Goal: Information Seeking & Learning: Learn about a topic

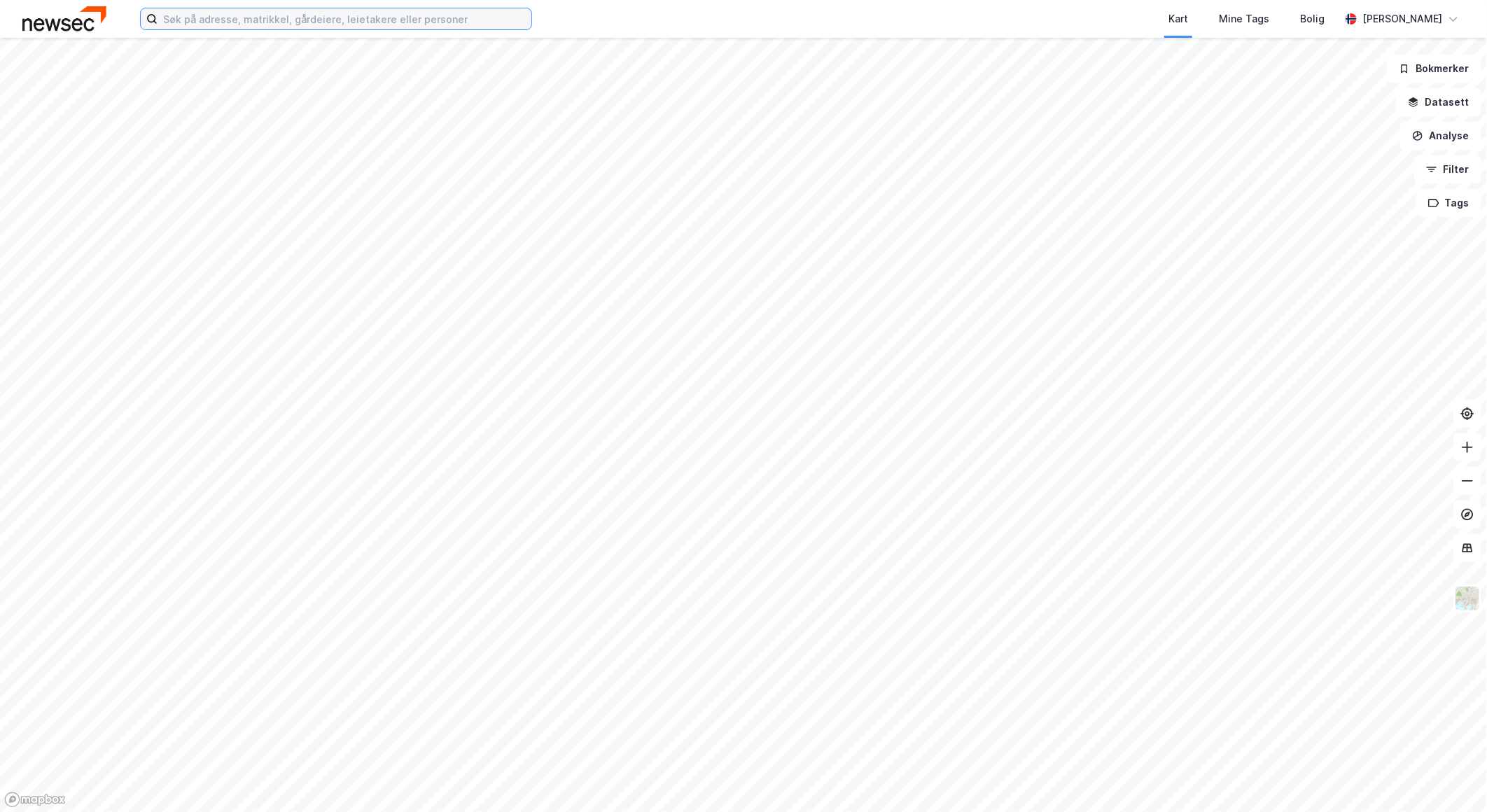
click at [282, 25] on input at bounding box center [344, 19] width 373 height 21
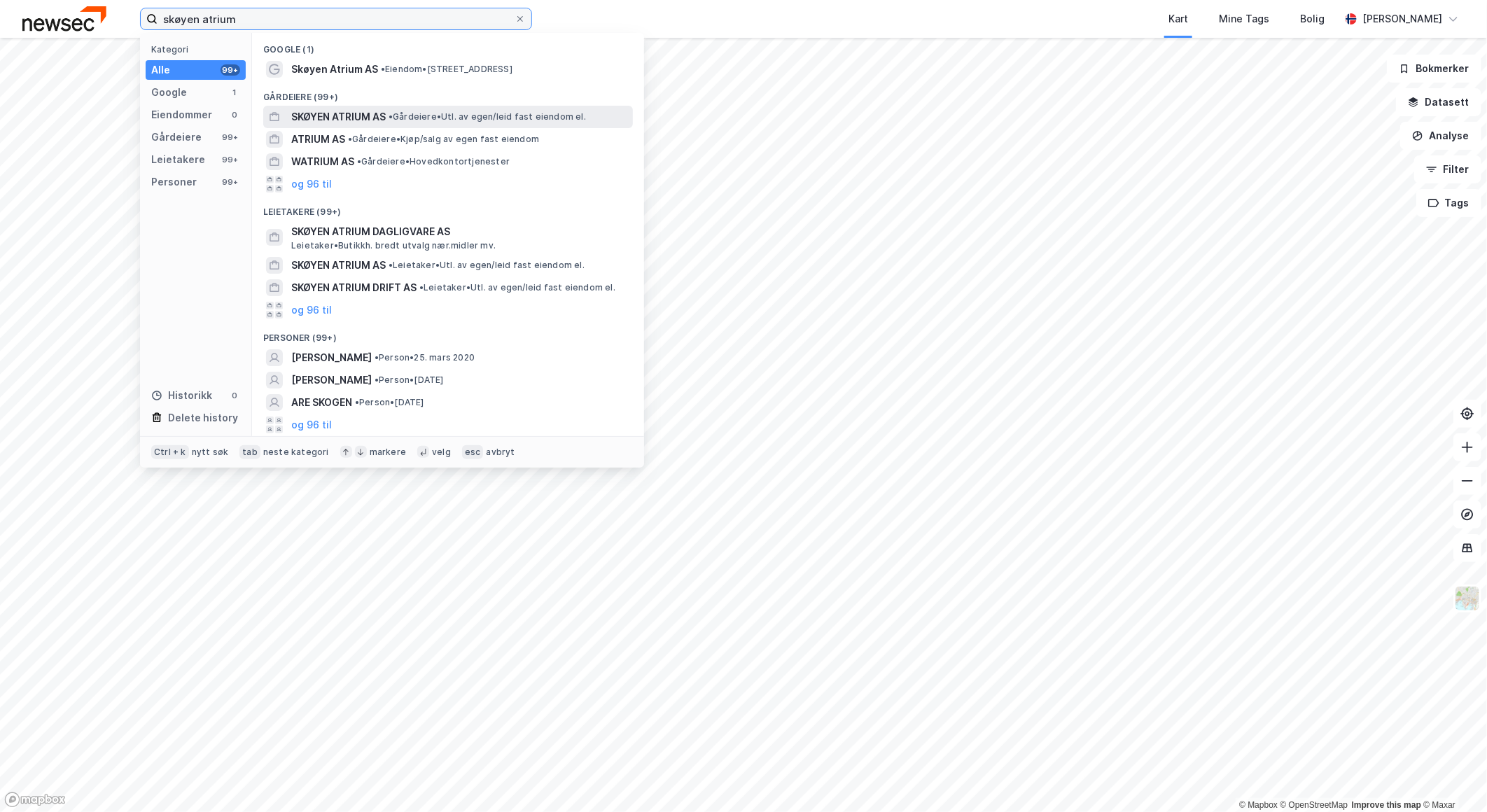
type input "skøyen atrium"
click at [366, 115] on span "SKØYEN ATRIUM AS" at bounding box center [338, 117] width 94 height 17
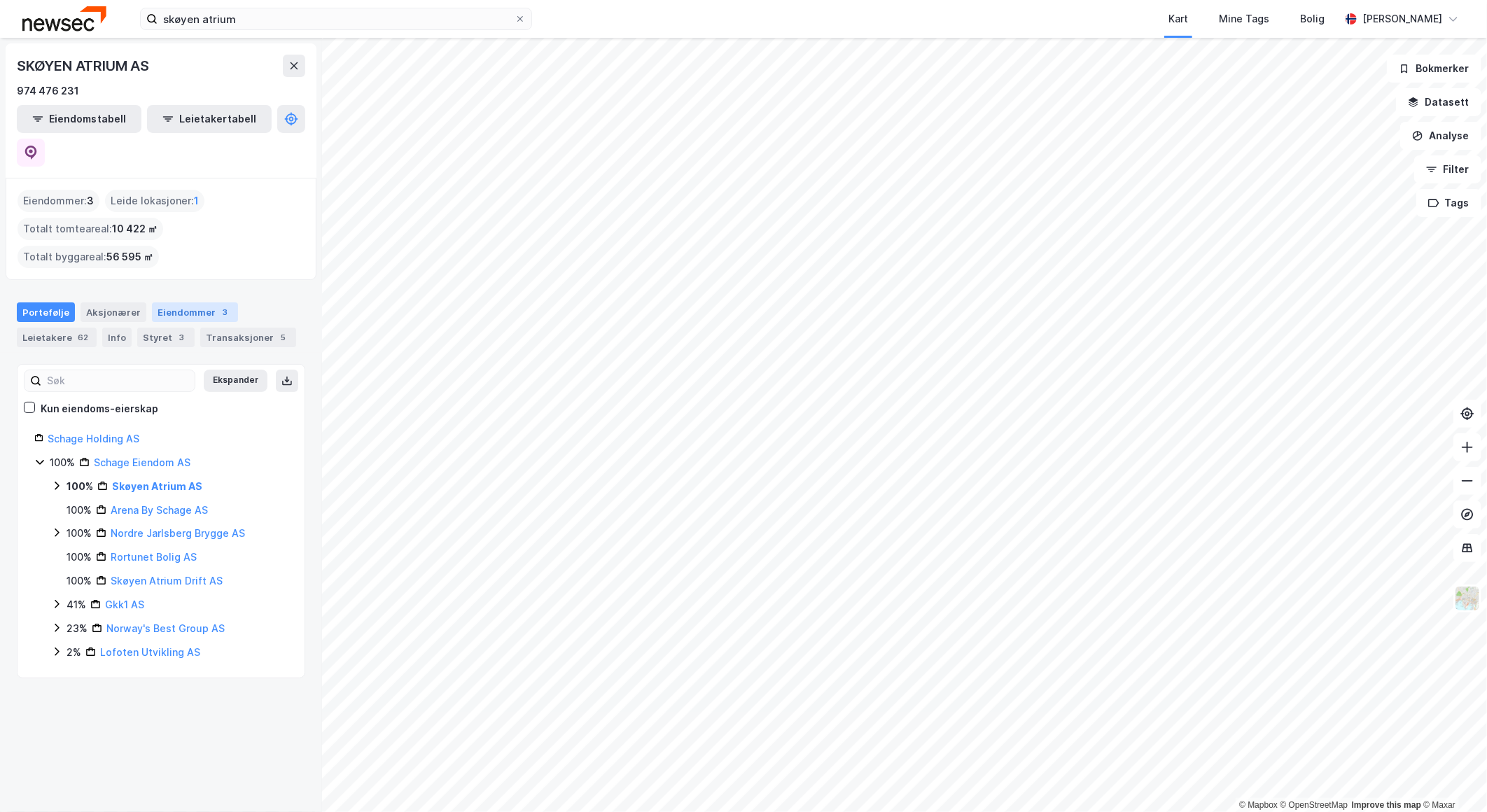
click at [174, 303] on div "Eiendommer 3" at bounding box center [195, 312] width 86 height 20
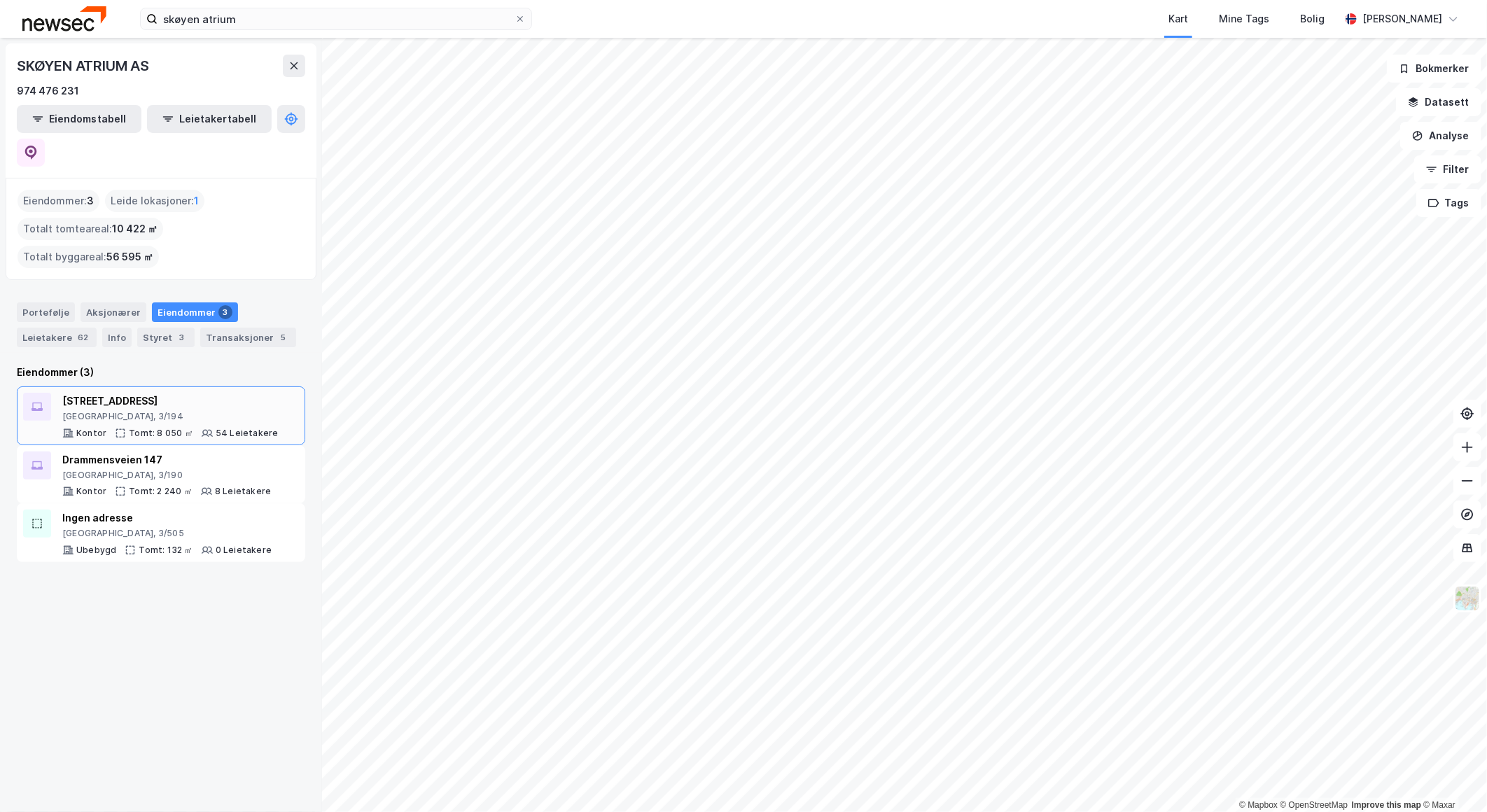
click at [105, 386] on div "[STREET_ADDRESS], 3/194 Kontor Tomt: 8 050 ㎡ 54 Leietakere" at bounding box center [161, 415] width 288 height 59
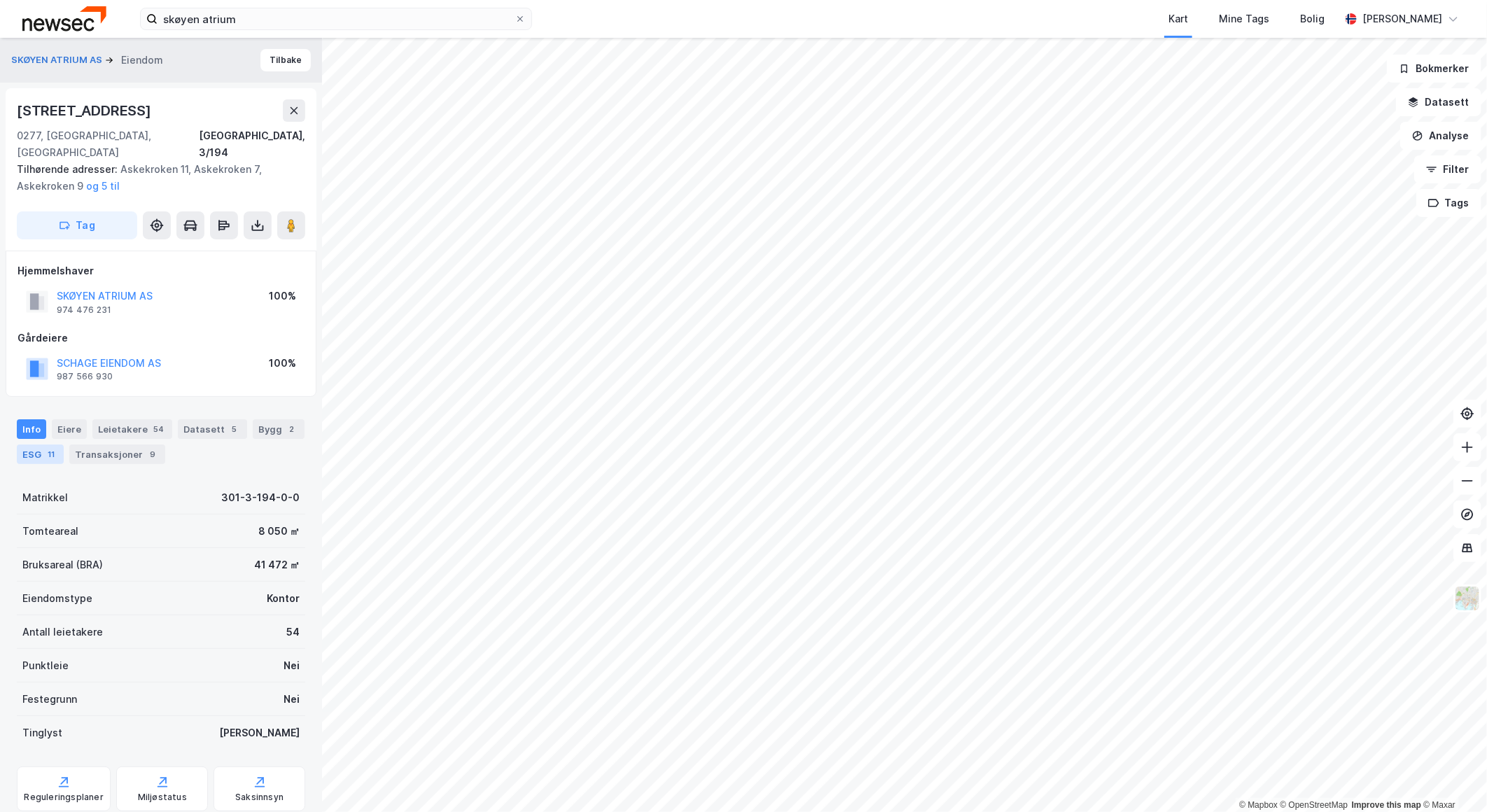
click at [26, 445] on div "ESG 11" at bounding box center [40, 454] width 47 height 20
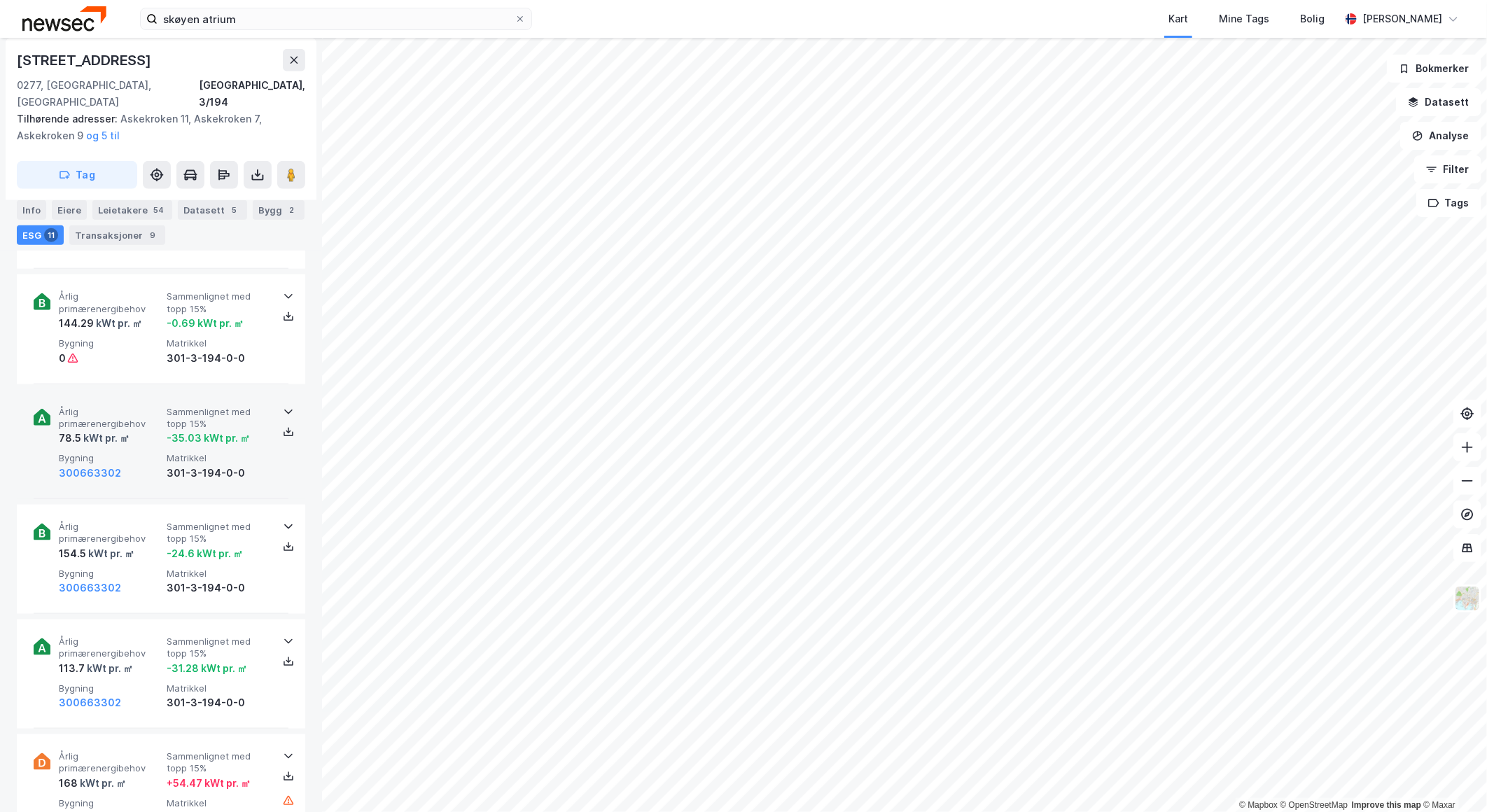
scroll to position [777, 0]
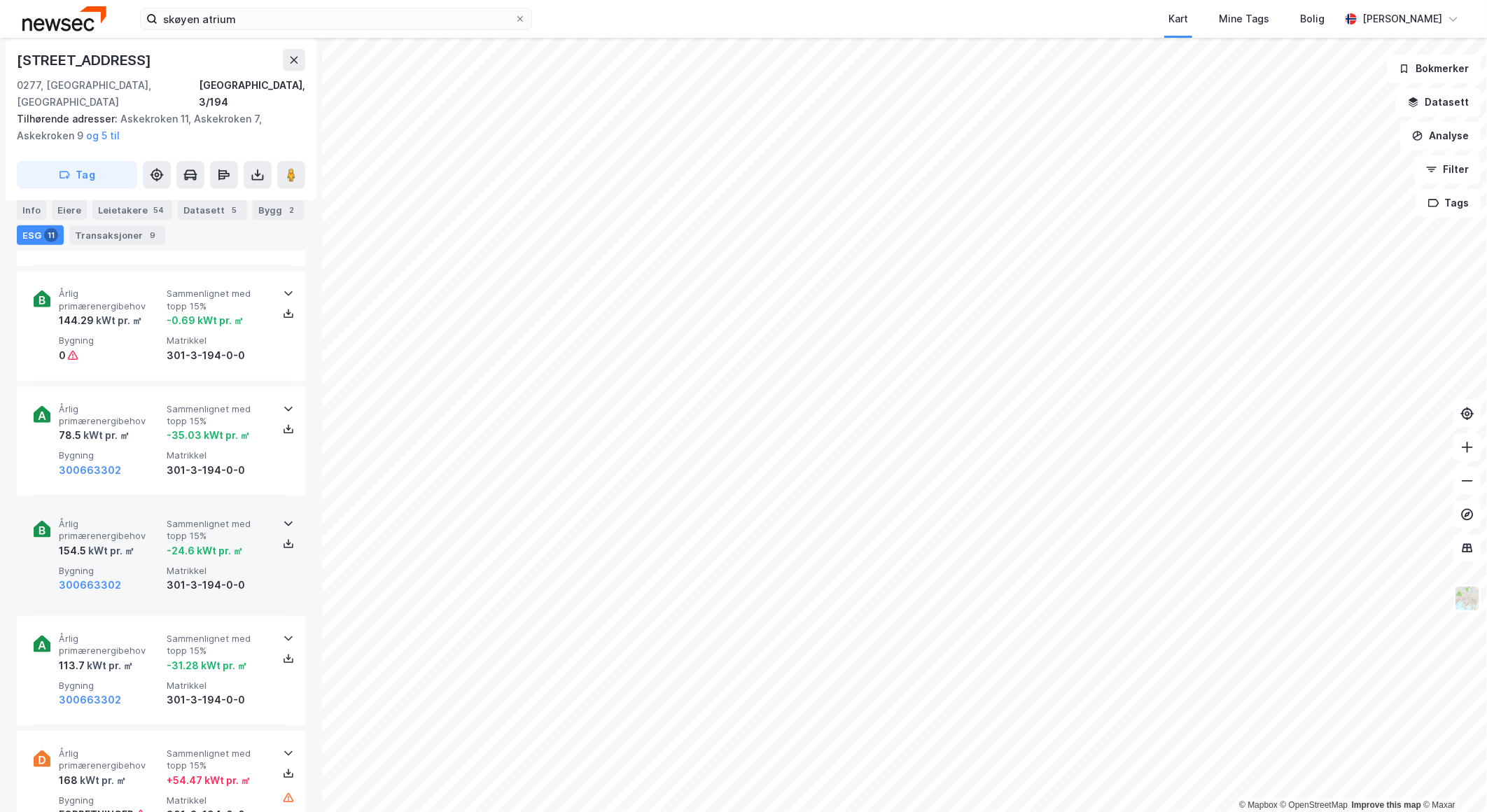
click at [194, 518] on span "Sammenlignet med topp 15%" at bounding box center [218, 530] width 102 height 25
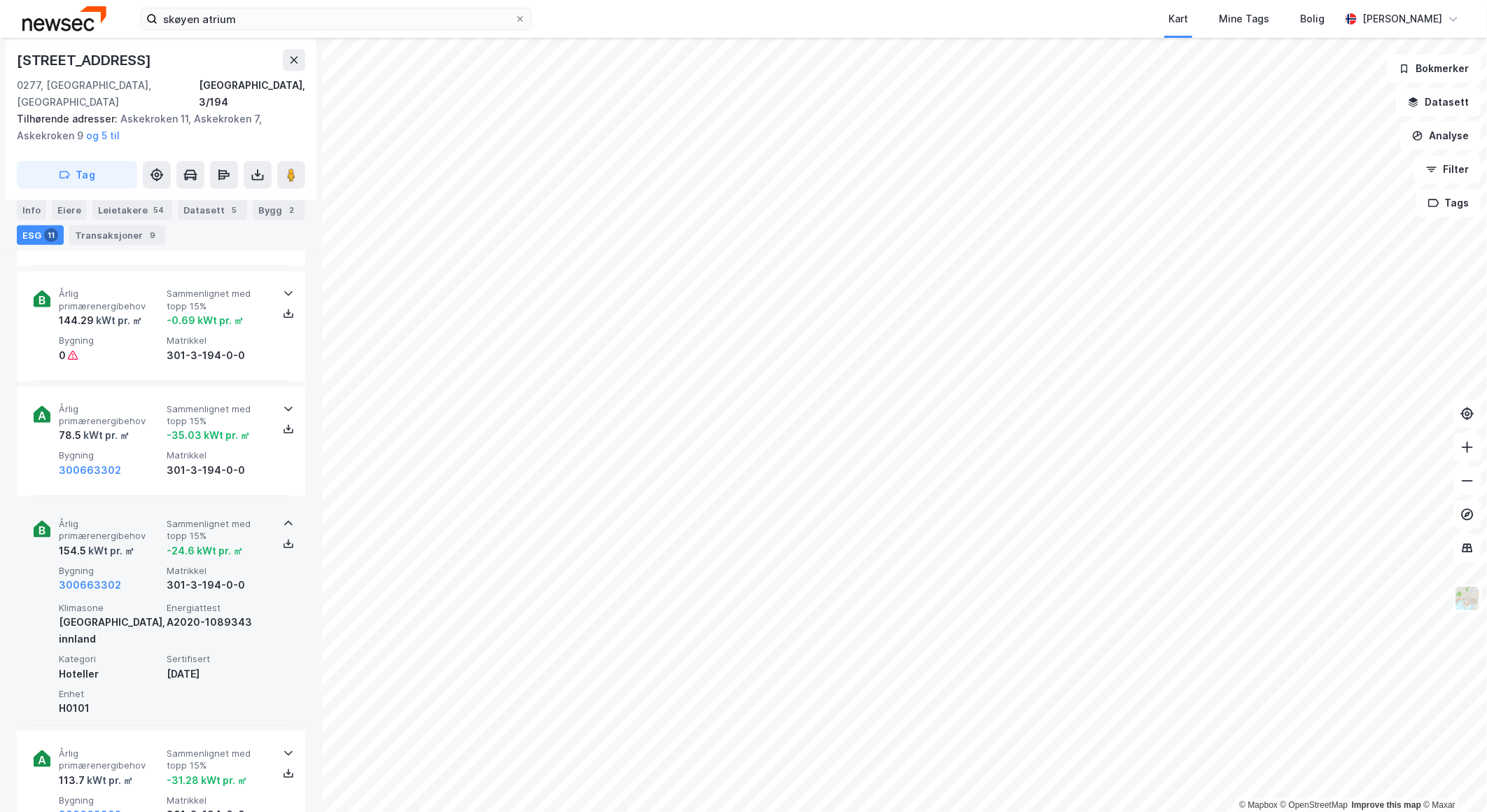
click at [193, 518] on span "Sammenlignet med topp 15%" at bounding box center [218, 530] width 102 height 25
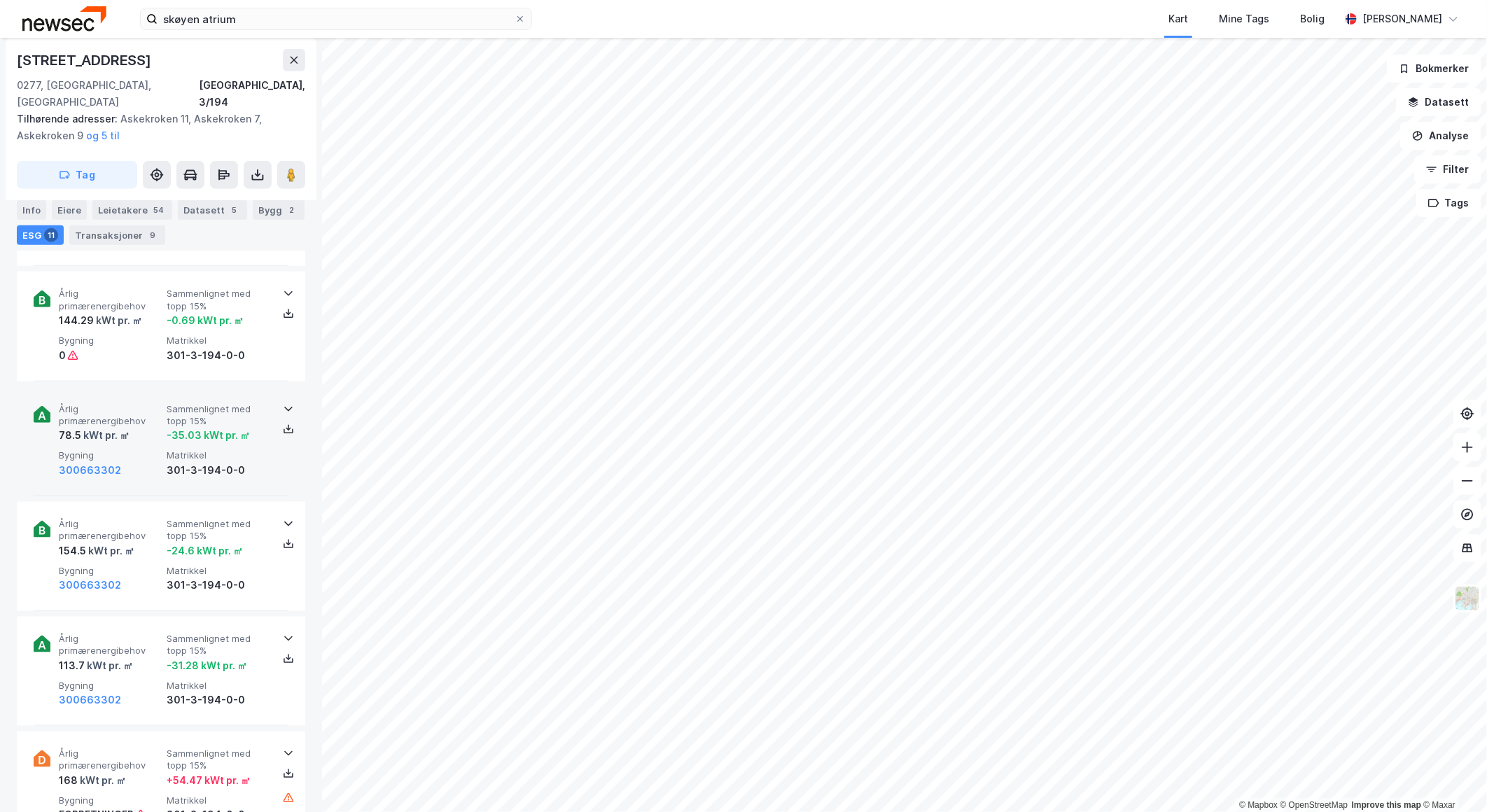
click at [195, 406] on span "Sammenlignet med topp 15%" at bounding box center [218, 415] width 102 height 25
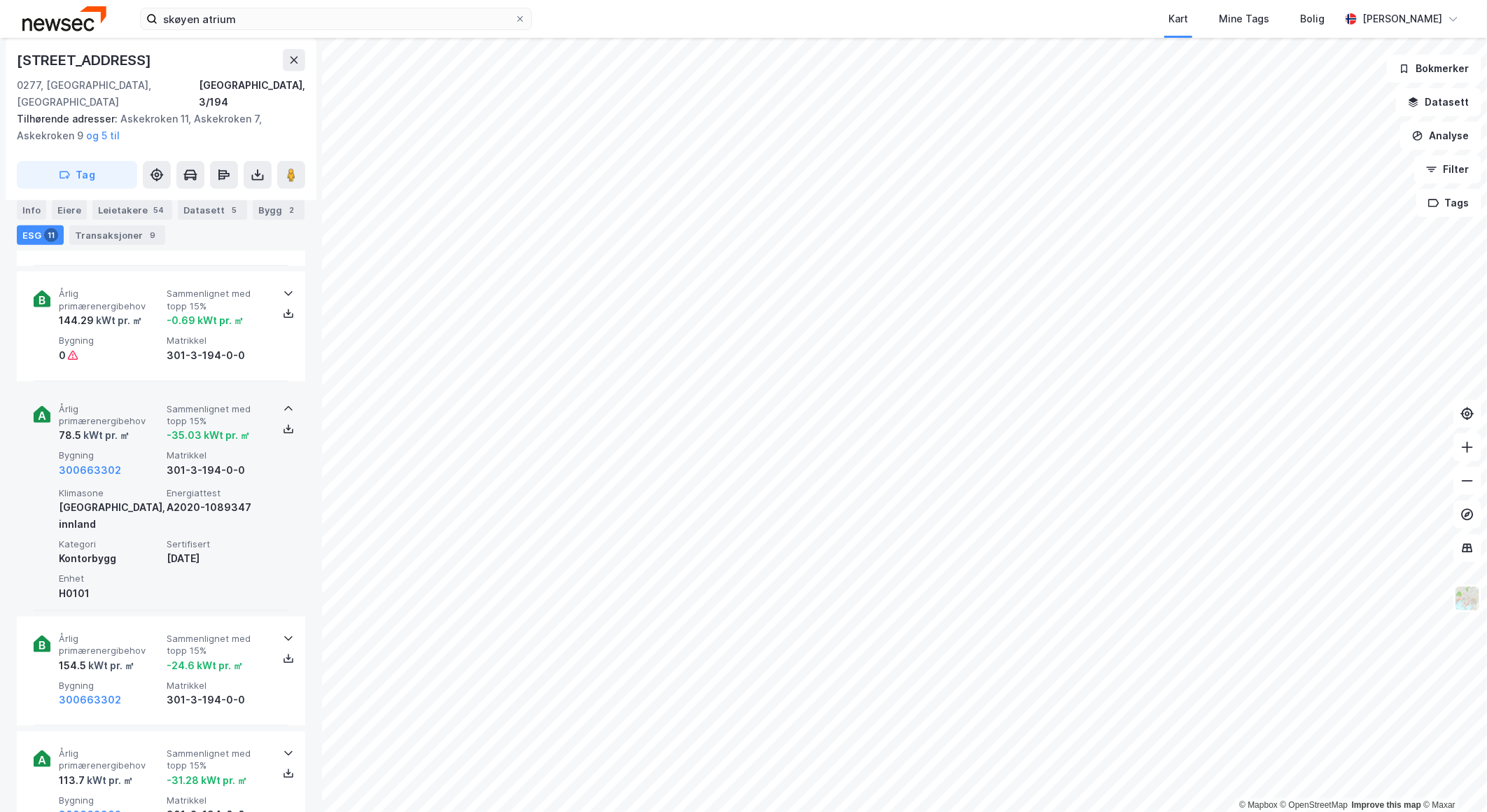
click at [195, 406] on span "Sammenlignet med topp 15%" at bounding box center [218, 415] width 102 height 25
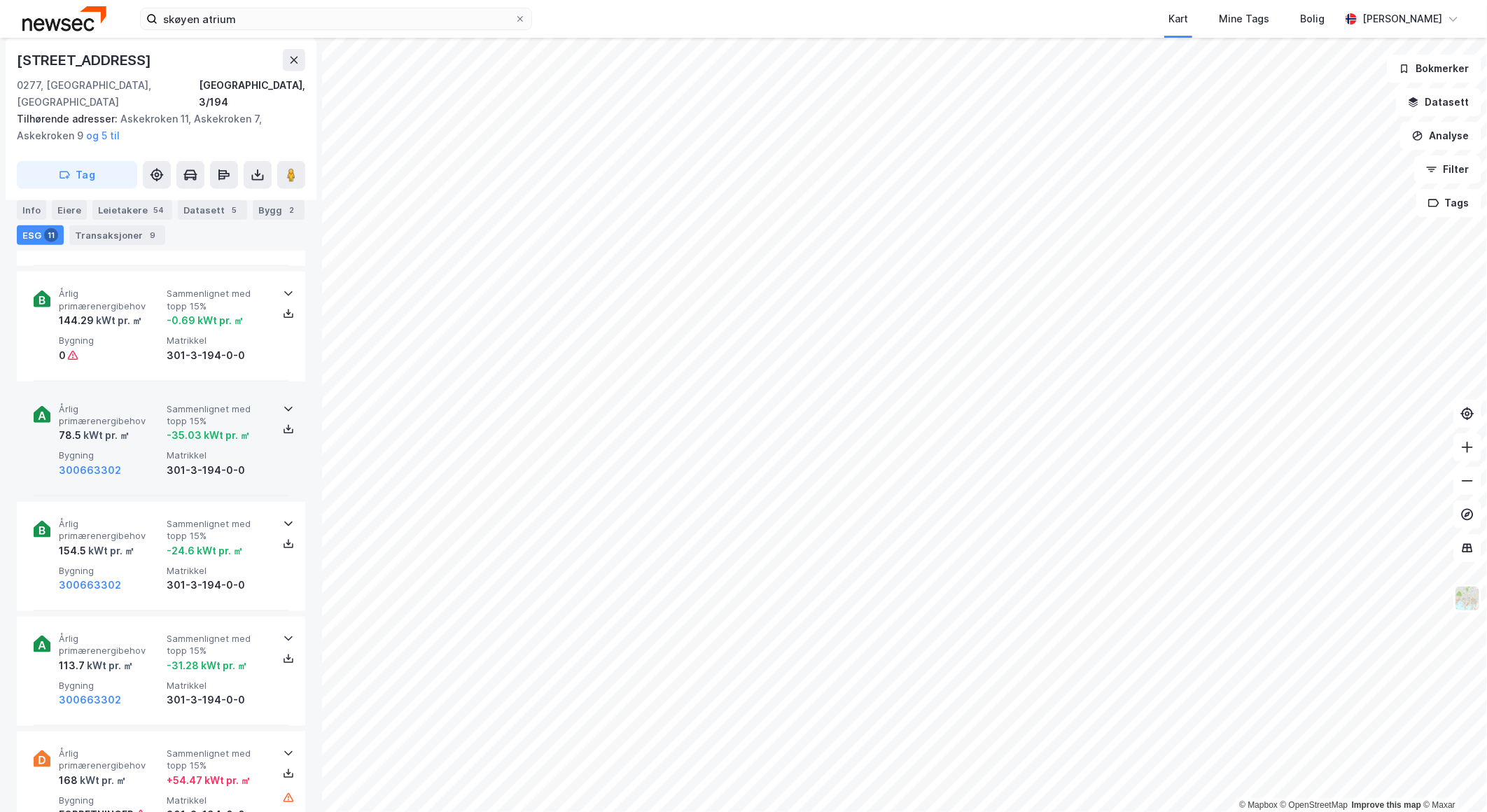
scroll to position [700, 0]
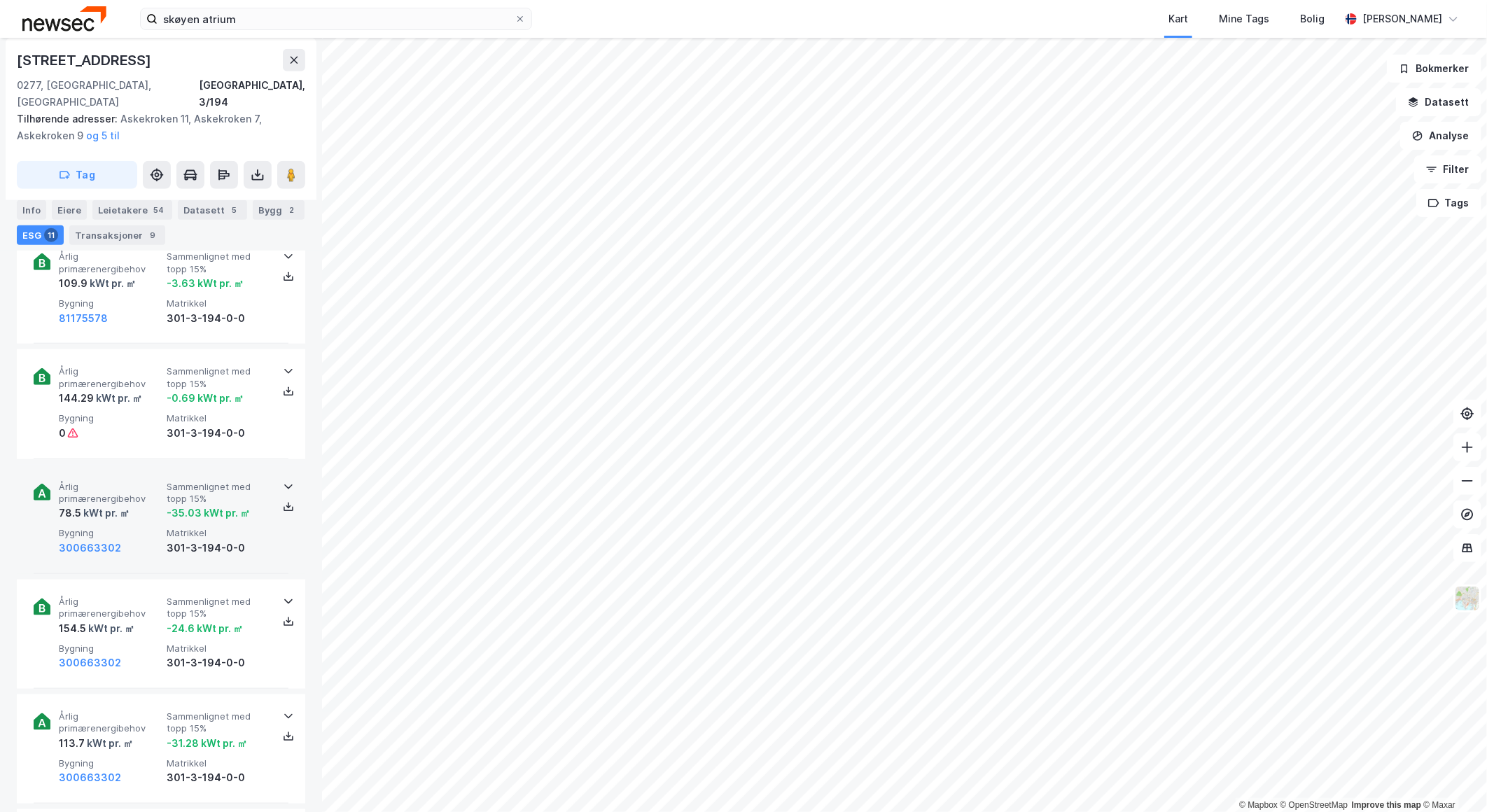
click at [195, 412] on span "Matrikkel" at bounding box center [218, 418] width 102 height 12
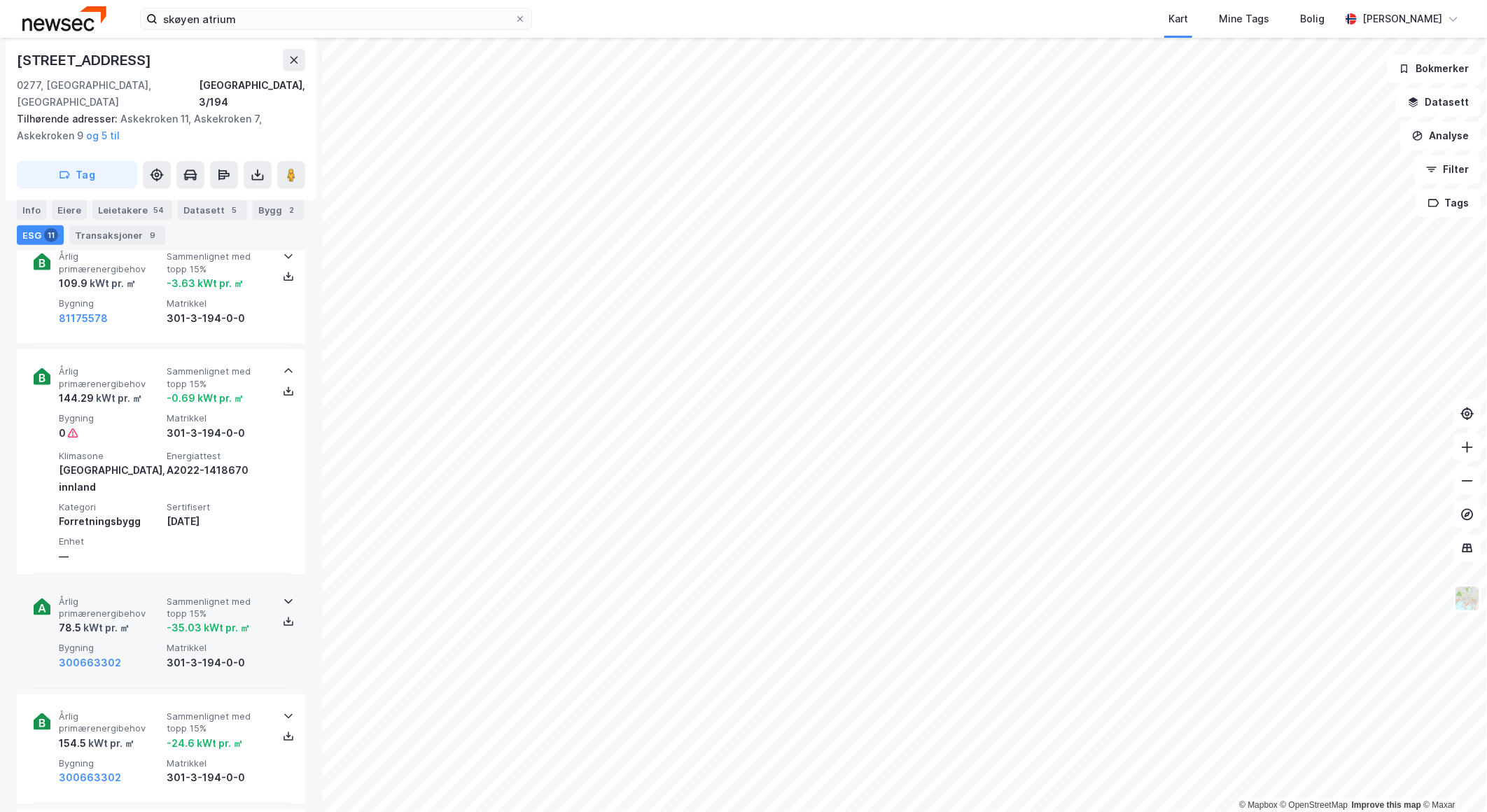
click at [195, 412] on span "Matrikkel" at bounding box center [218, 418] width 102 height 12
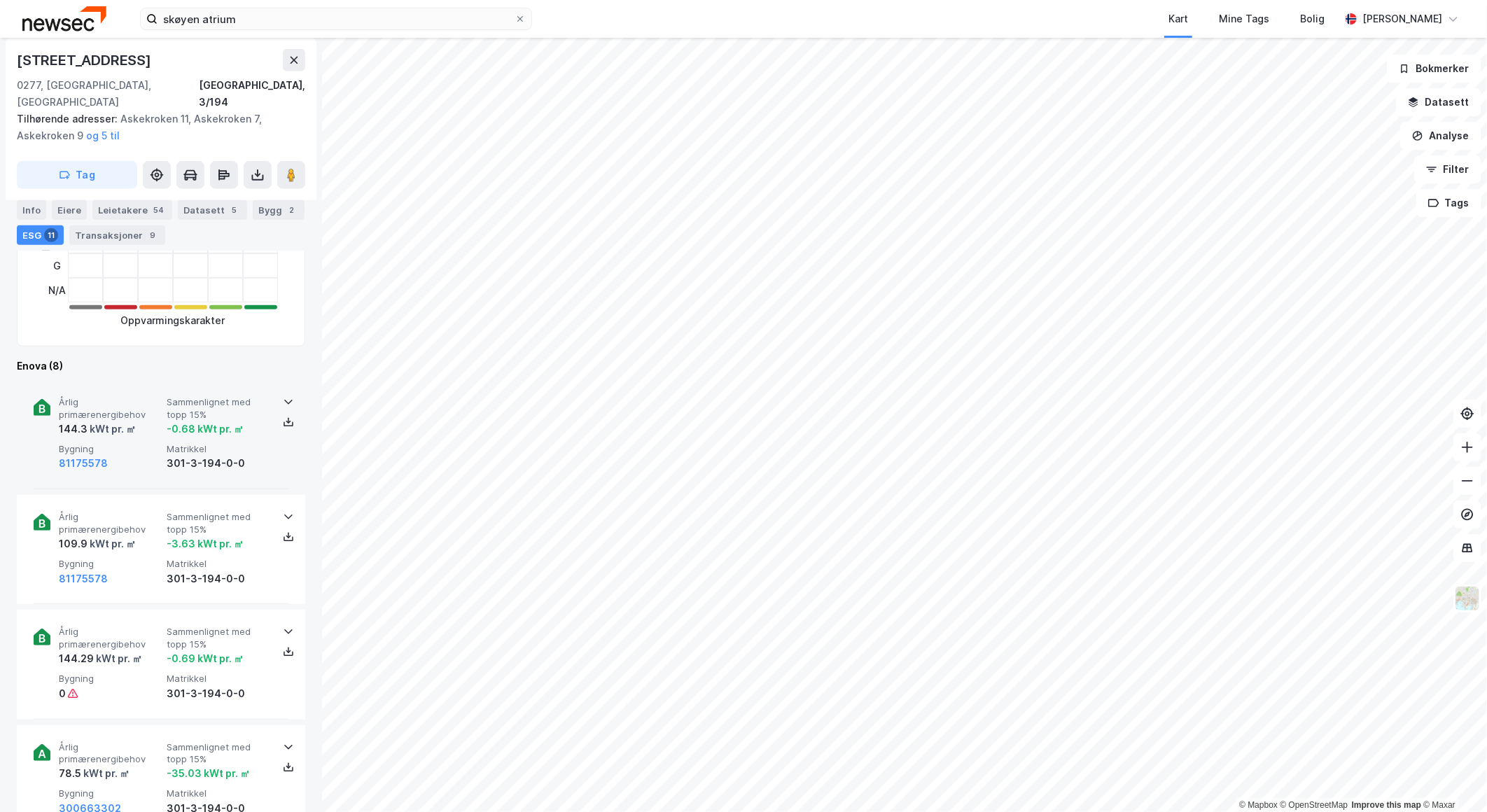
scroll to position [466, 0]
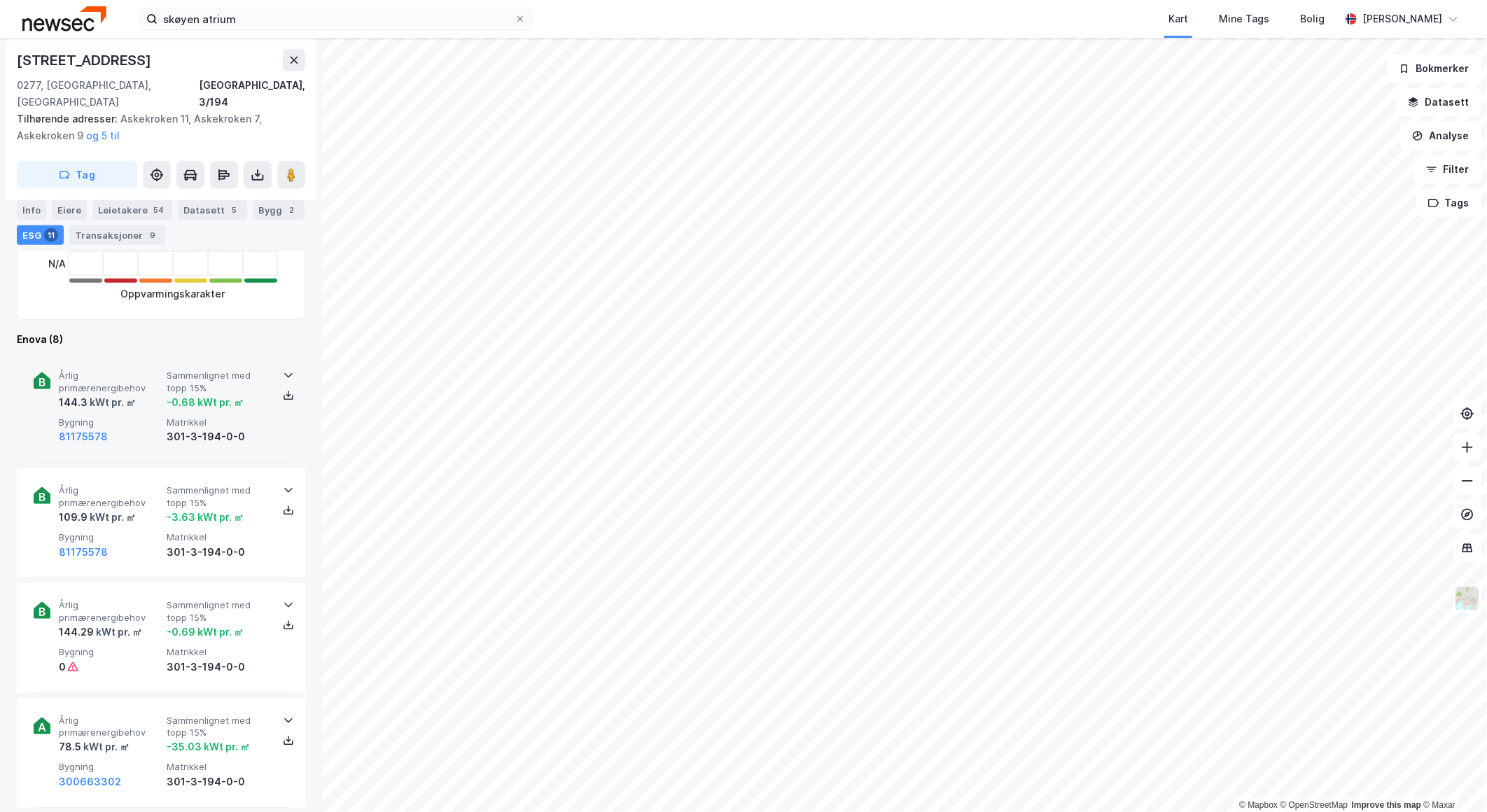
click at [178, 371] on span "Sammenlignet med topp 15%" at bounding box center [218, 382] width 102 height 25
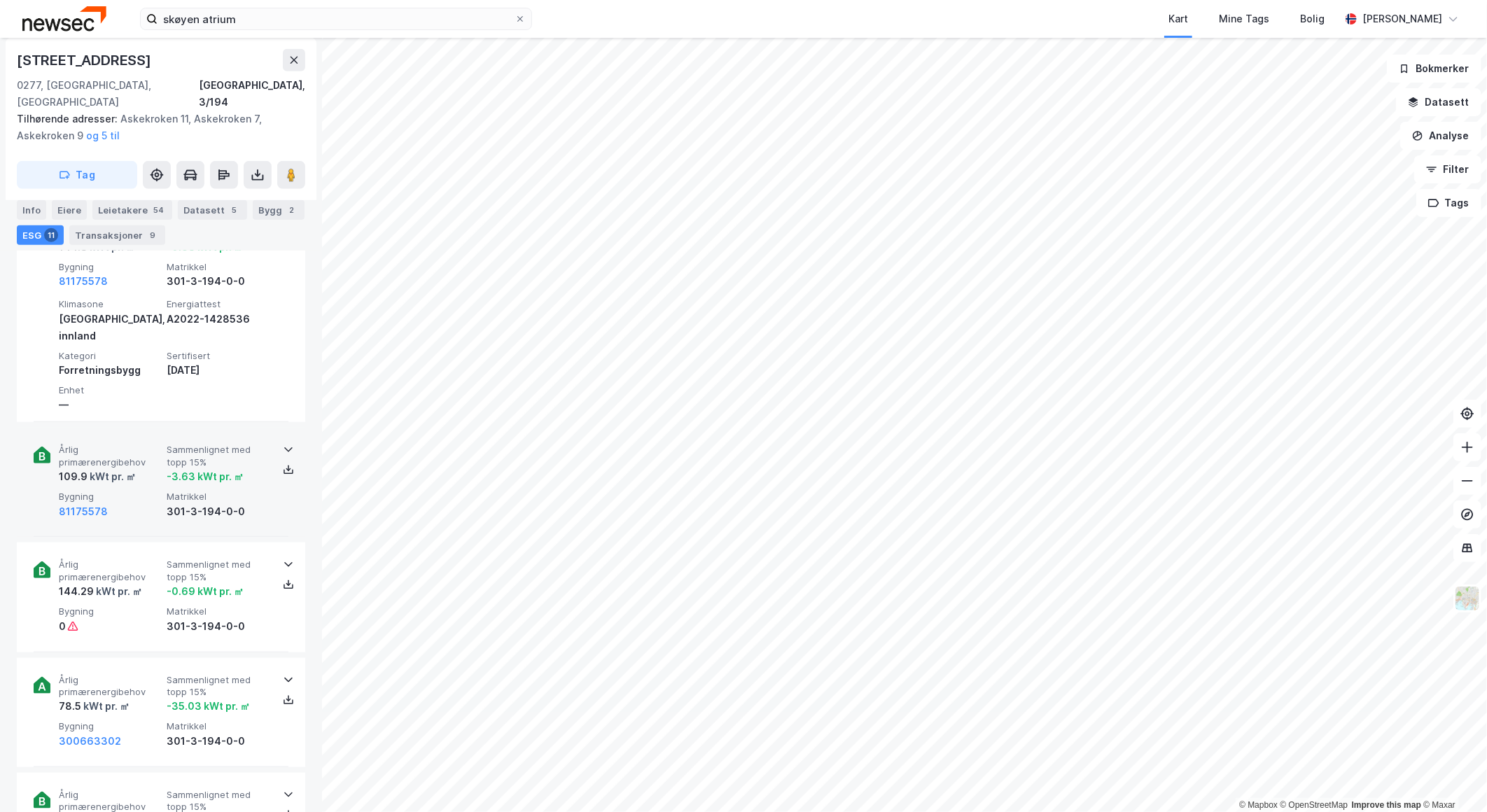
click at [168, 468] on div "-3.63 kWt pr. ㎡" at bounding box center [205, 477] width 77 height 17
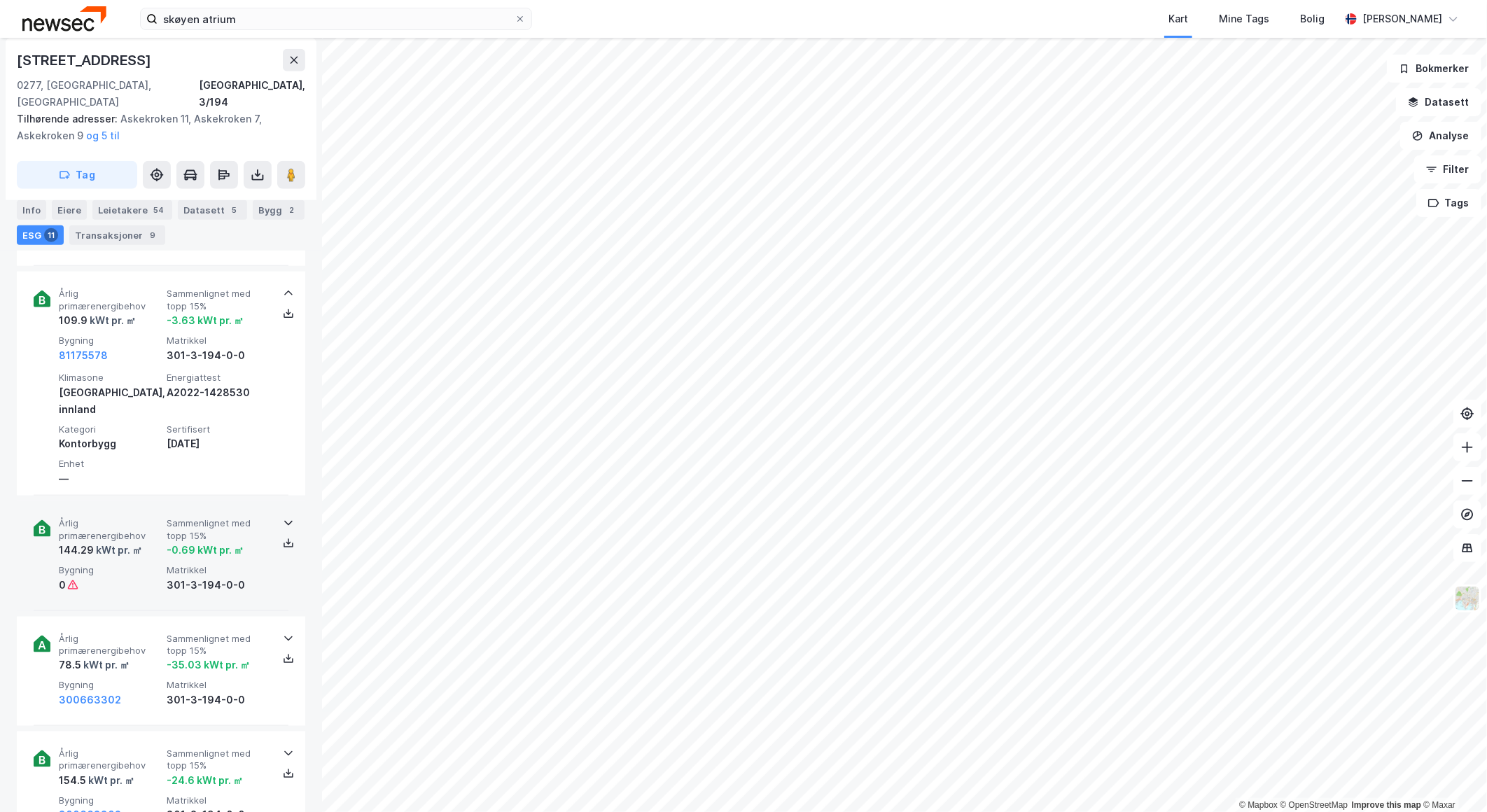
click at [164, 501] on div "Årlig primærenergibehov 144.29 kWt pr. ㎡ Sammenlignet med topp 15% -0.69 kWt pr…" at bounding box center [162, 555] width 255 height 109
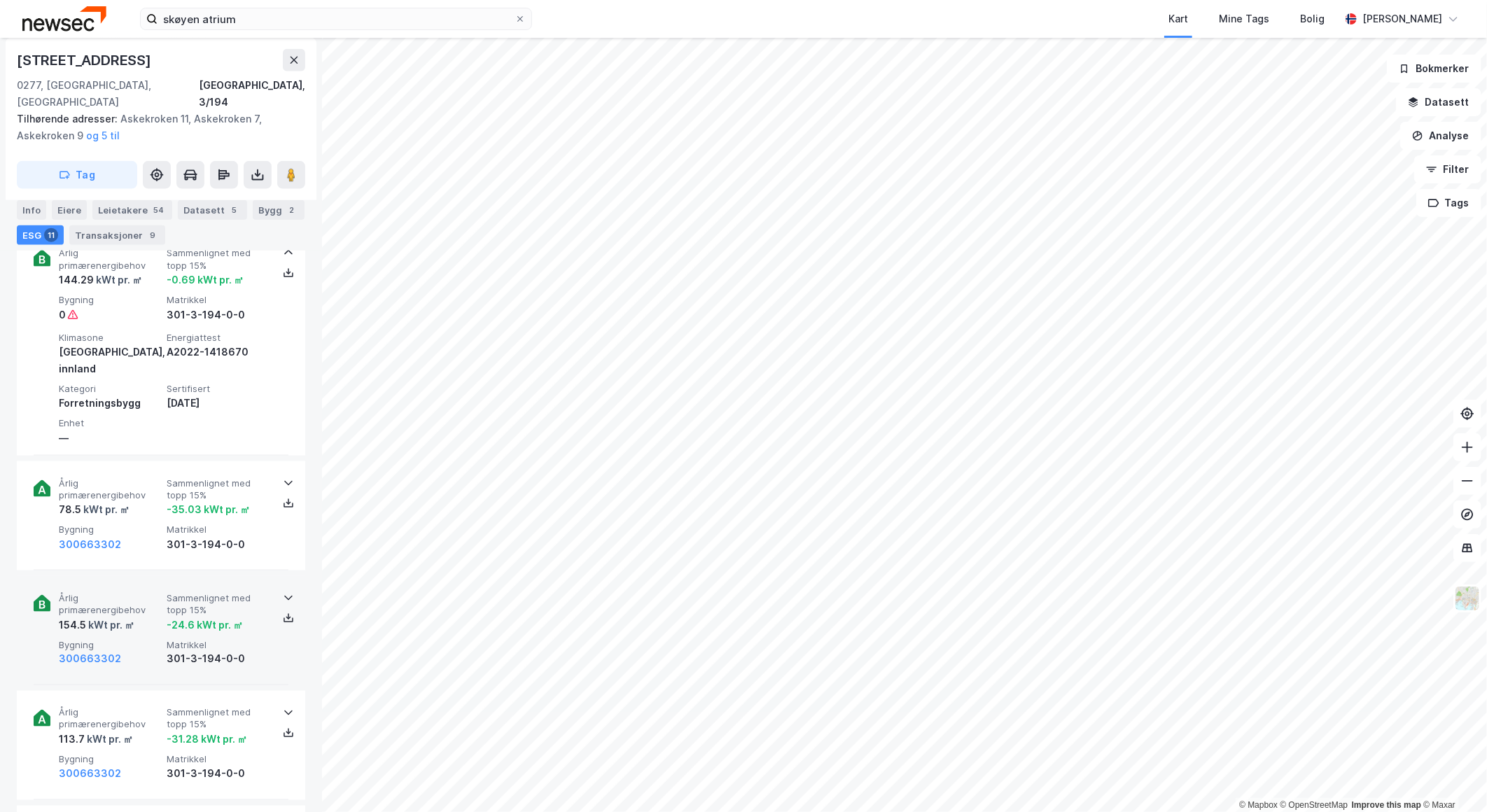
scroll to position [1088, 0]
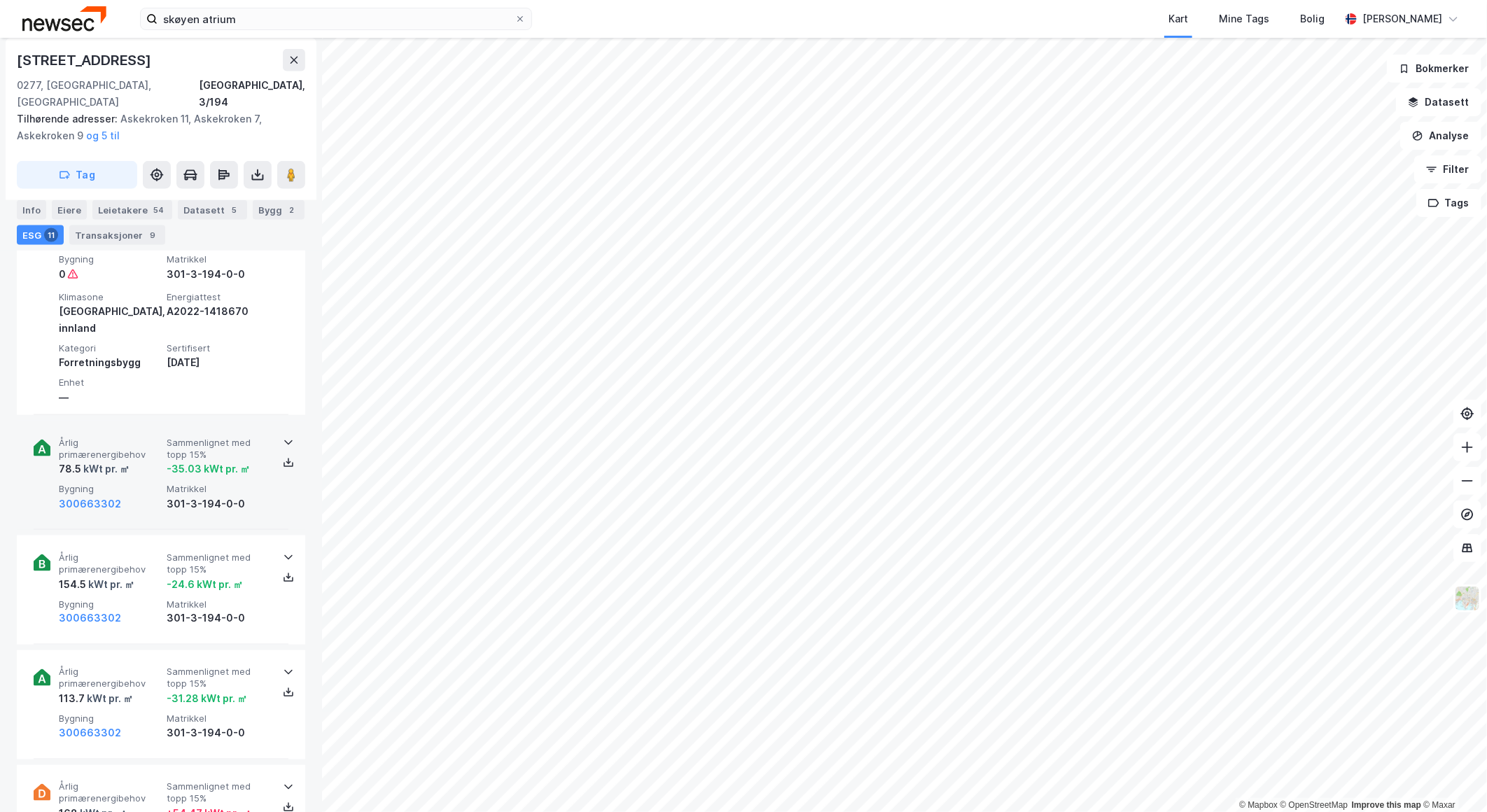
click at [141, 437] on span "Årlig primærenergibehov" at bounding box center [110, 449] width 102 height 25
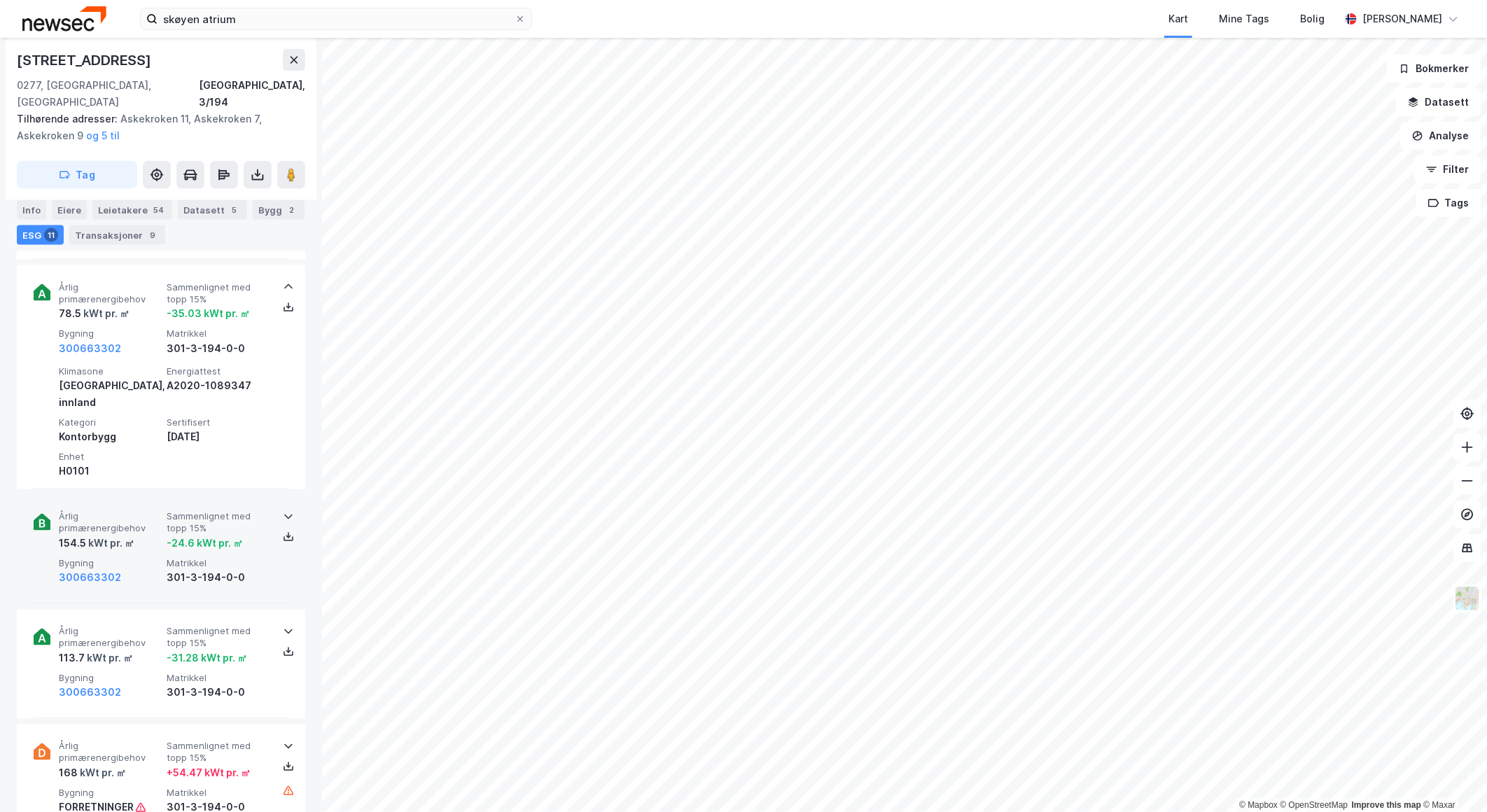
click at [141, 495] on div "Årlig primærenergibehov 154.5 kWt pr. ㎡ Sammenlignet med topp 15% -24.6 kWt pr.…" at bounding box center [162, 549] width 255 height 109
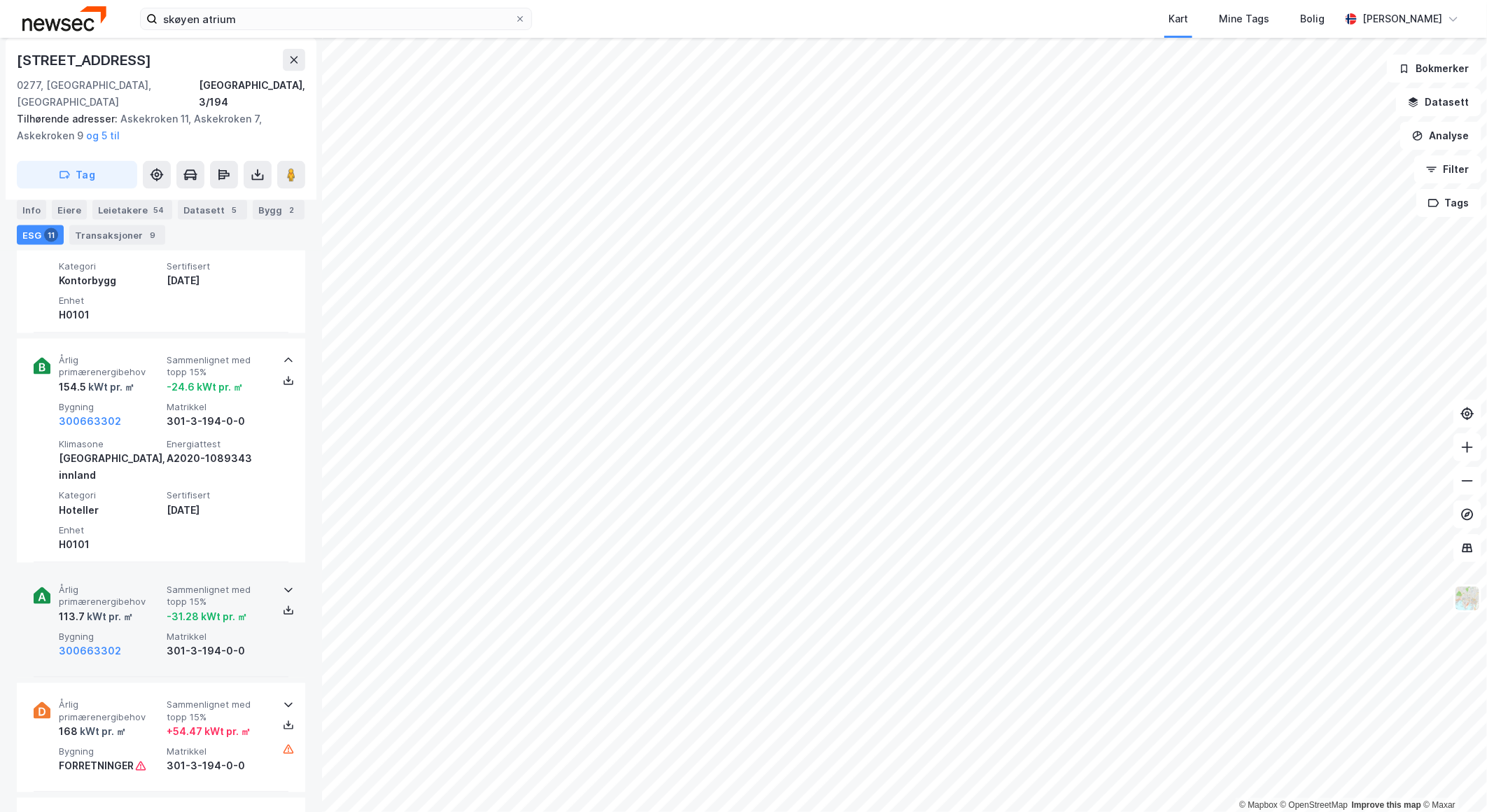
click at [162, 568] on div "Årlig primærenergibehov 113.7 kWt pr. ㎡ Sammenlignet med topp 15% -31.28 kWt pr…" at bounding box center [162, 622] width 255 height 109
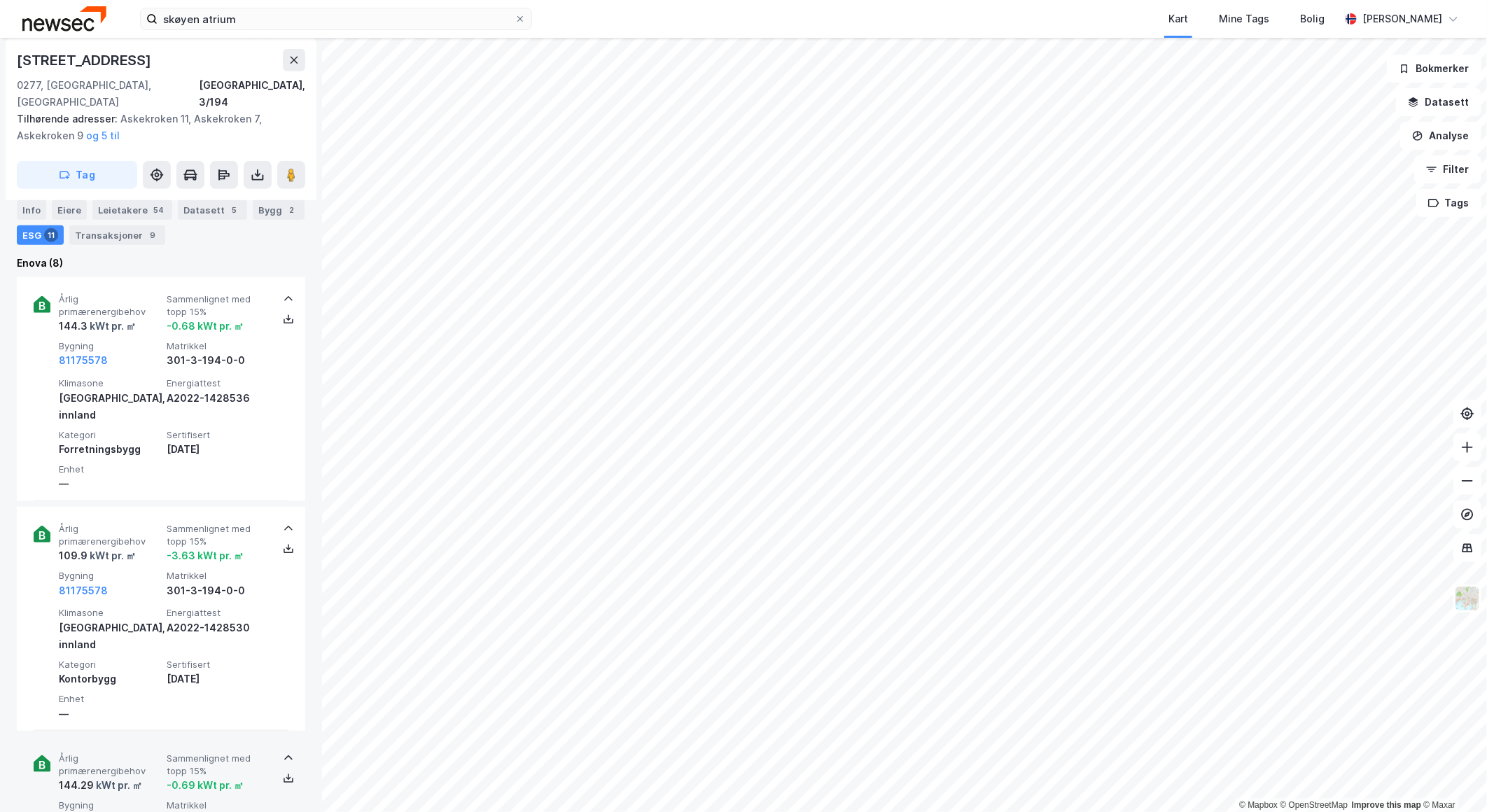
scroll to position [543, 0]
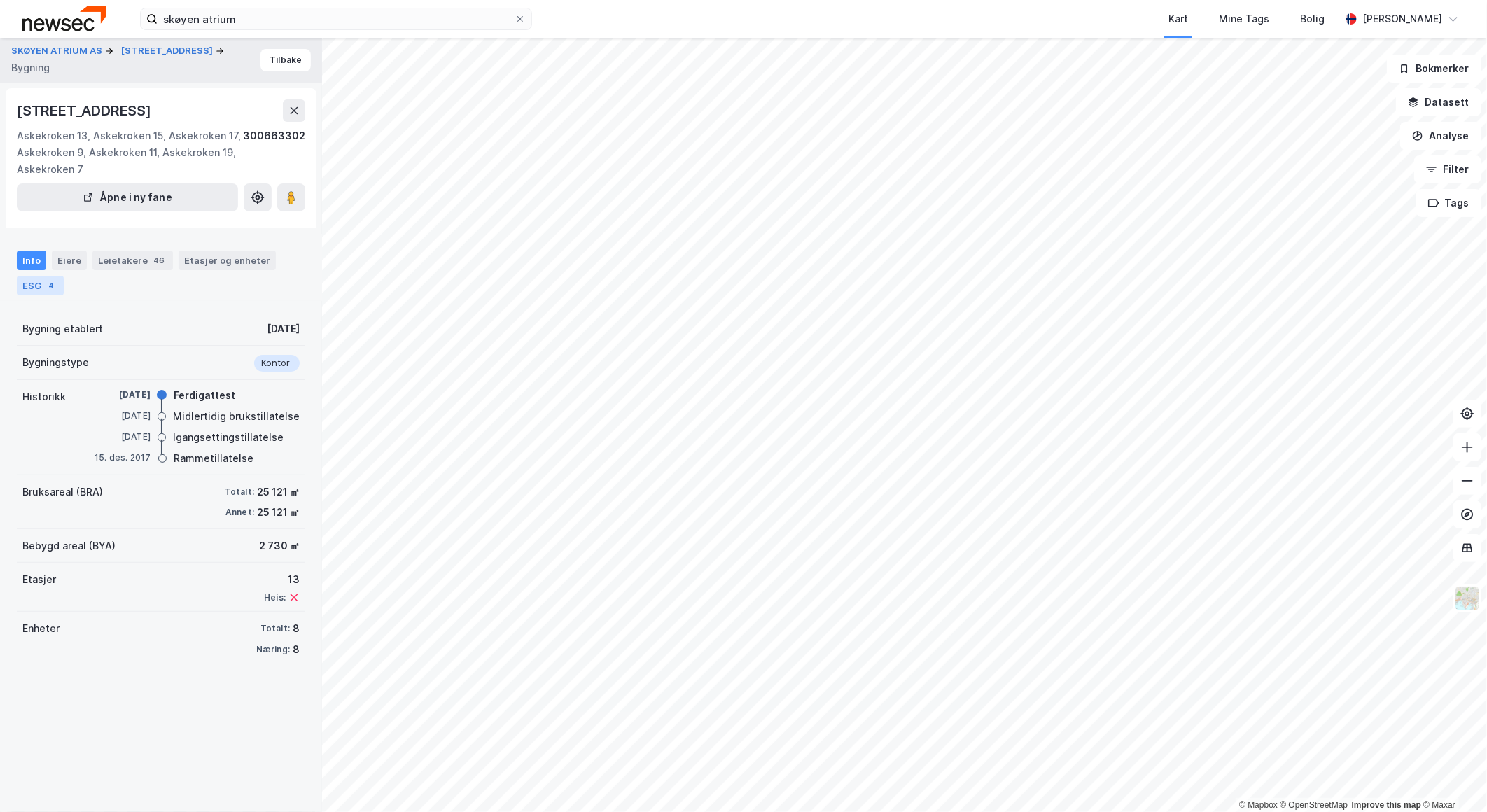
click at [43, 280] on div "ESG 4" at bounding box center [40, 285] width 47 height 20
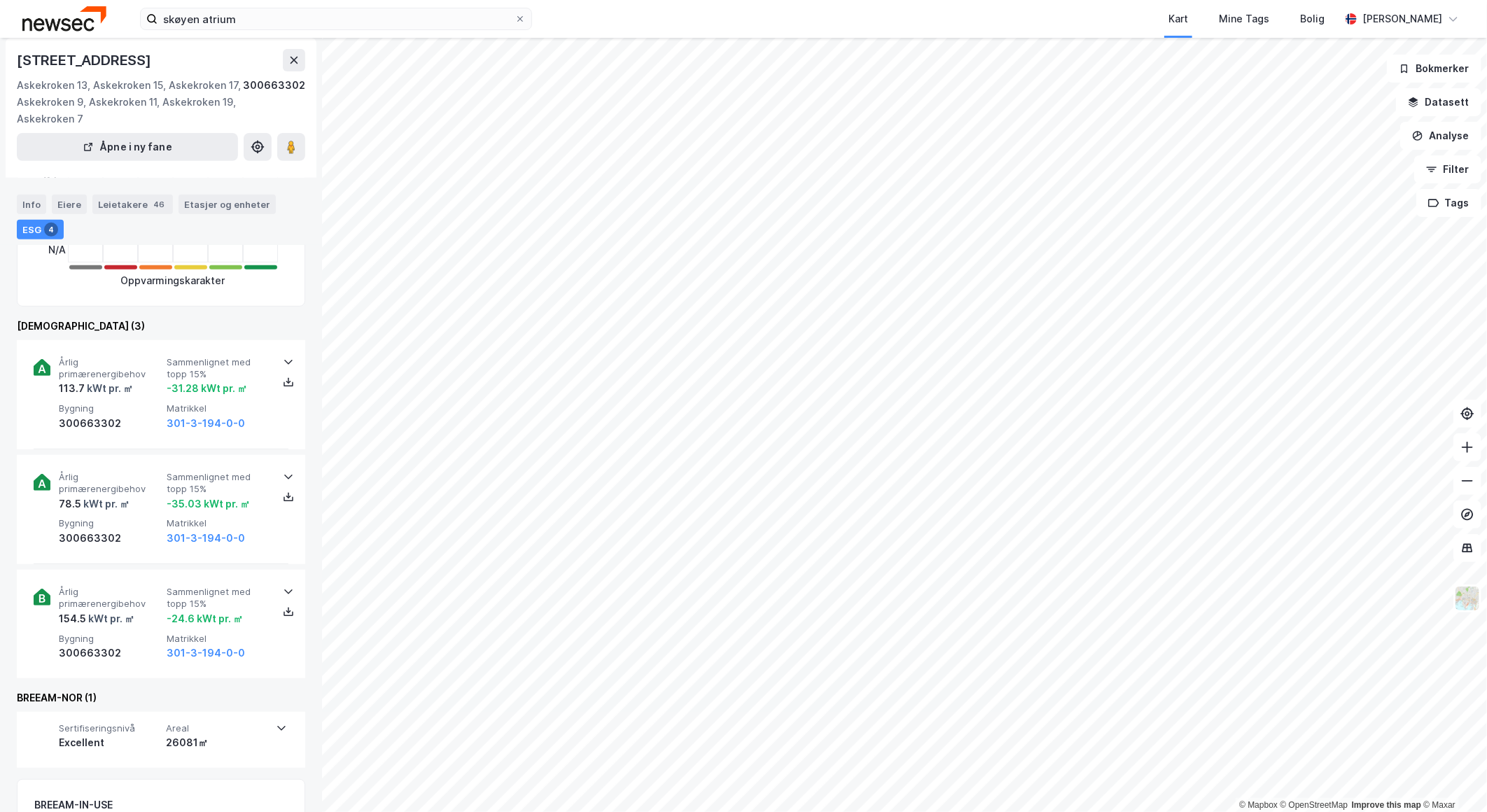
scroll to position [438, 0]
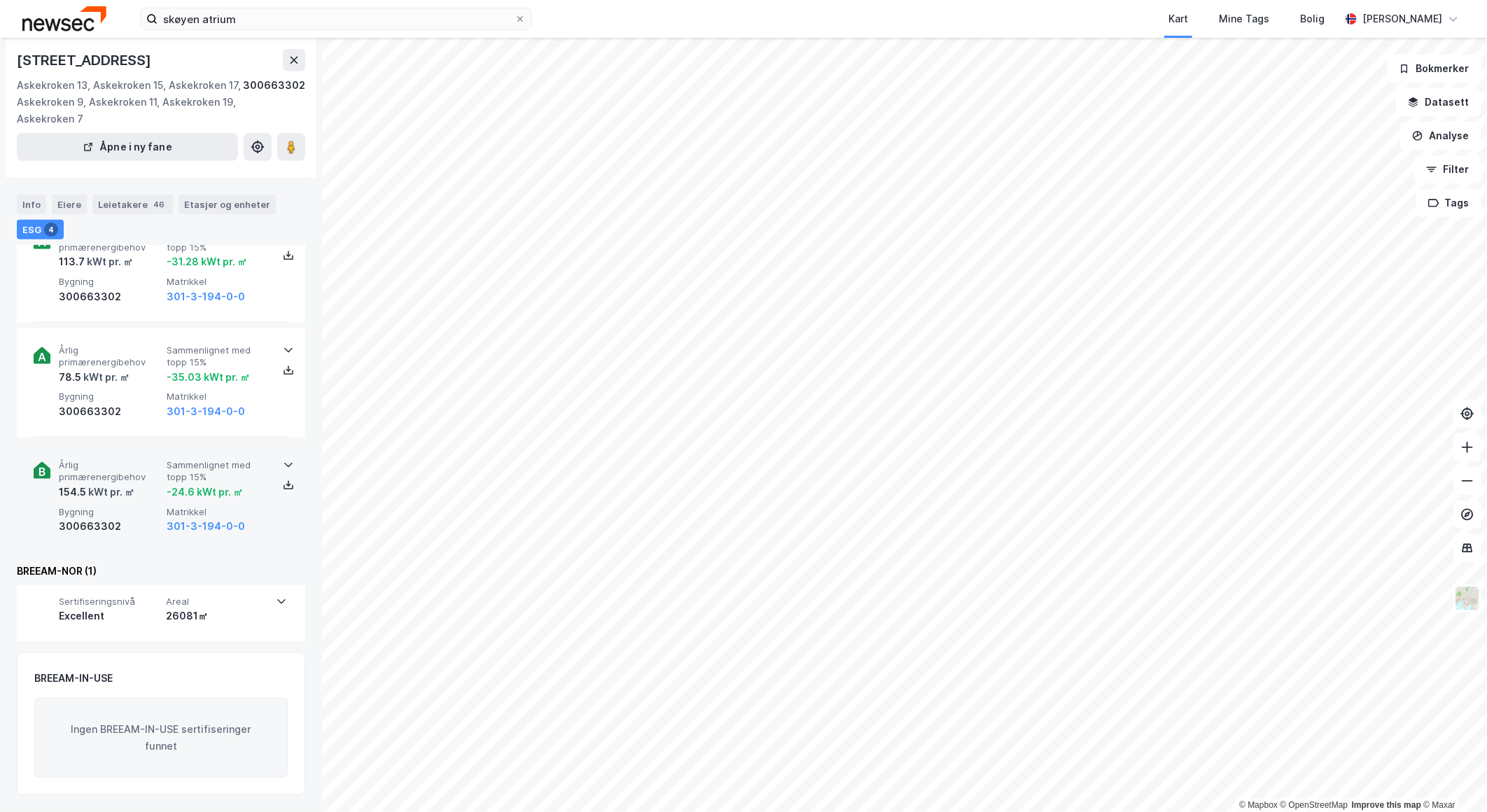
click at [145, 476] on span "Årlig primærenergibehov" at bounding box center [110, 471] width 102 height 25
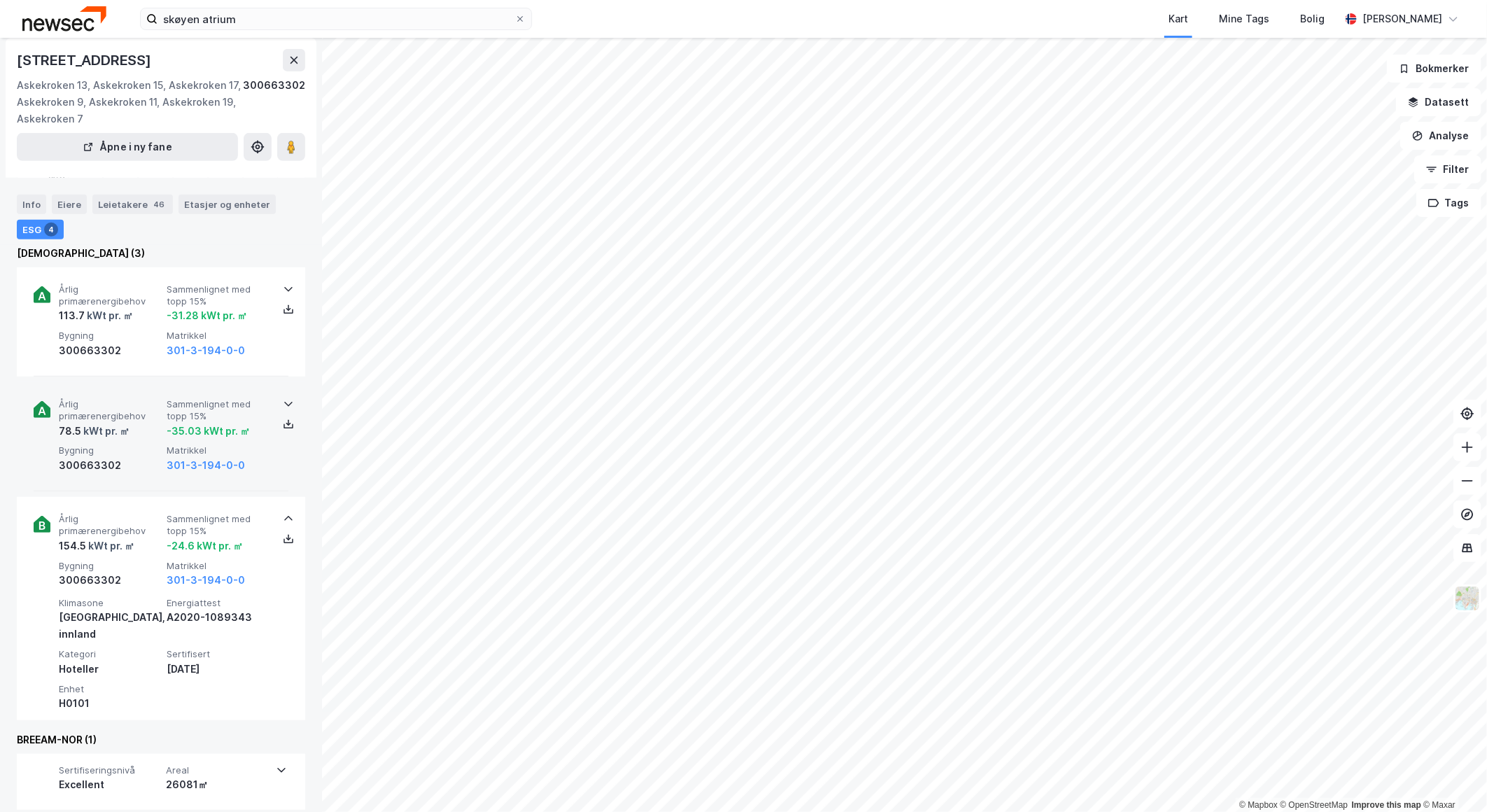
scroll to position [361, 0]
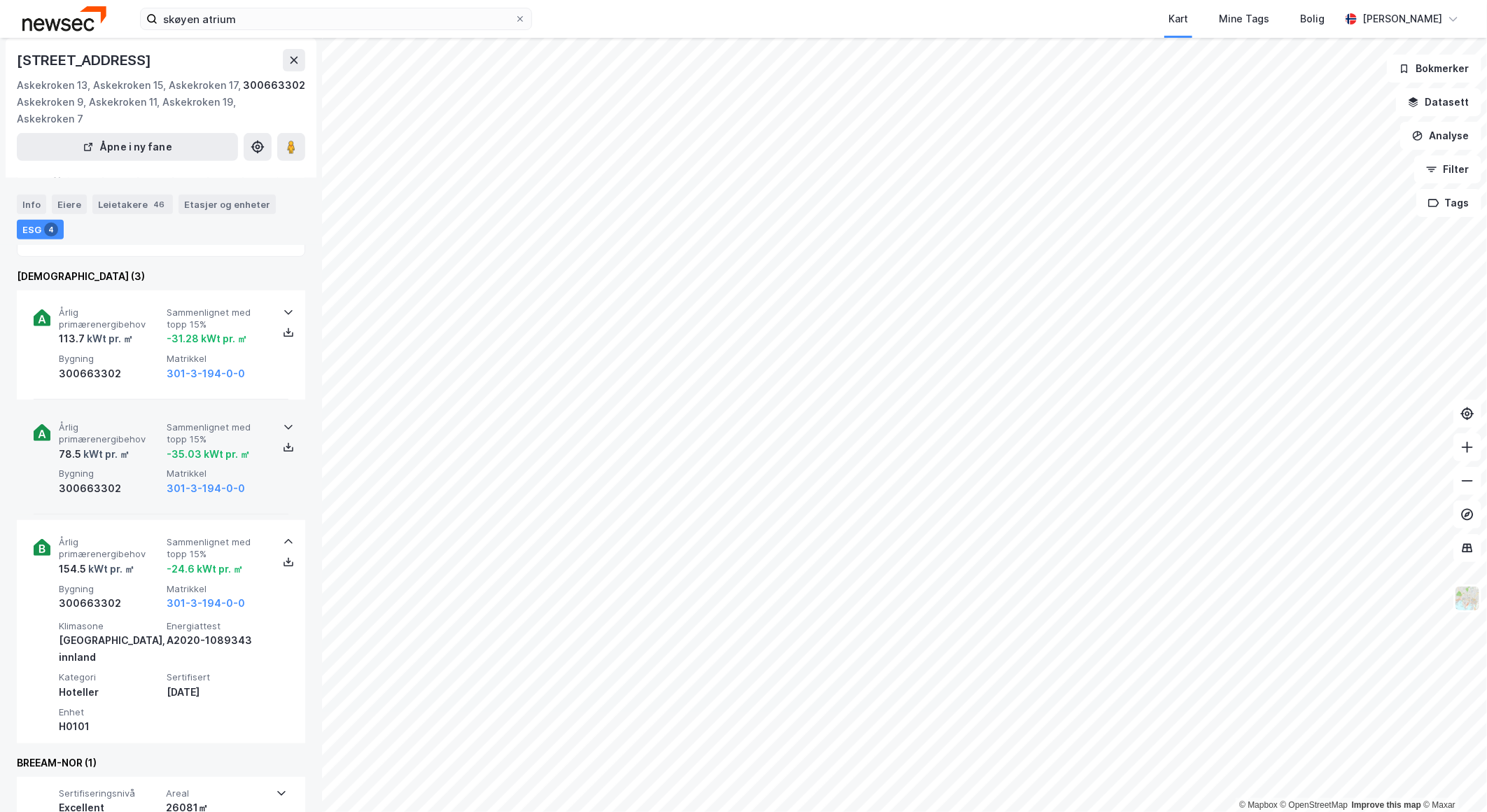
click at [154, 468] on span "Bygning" at bounding box center [110, 474] width 102 height 12
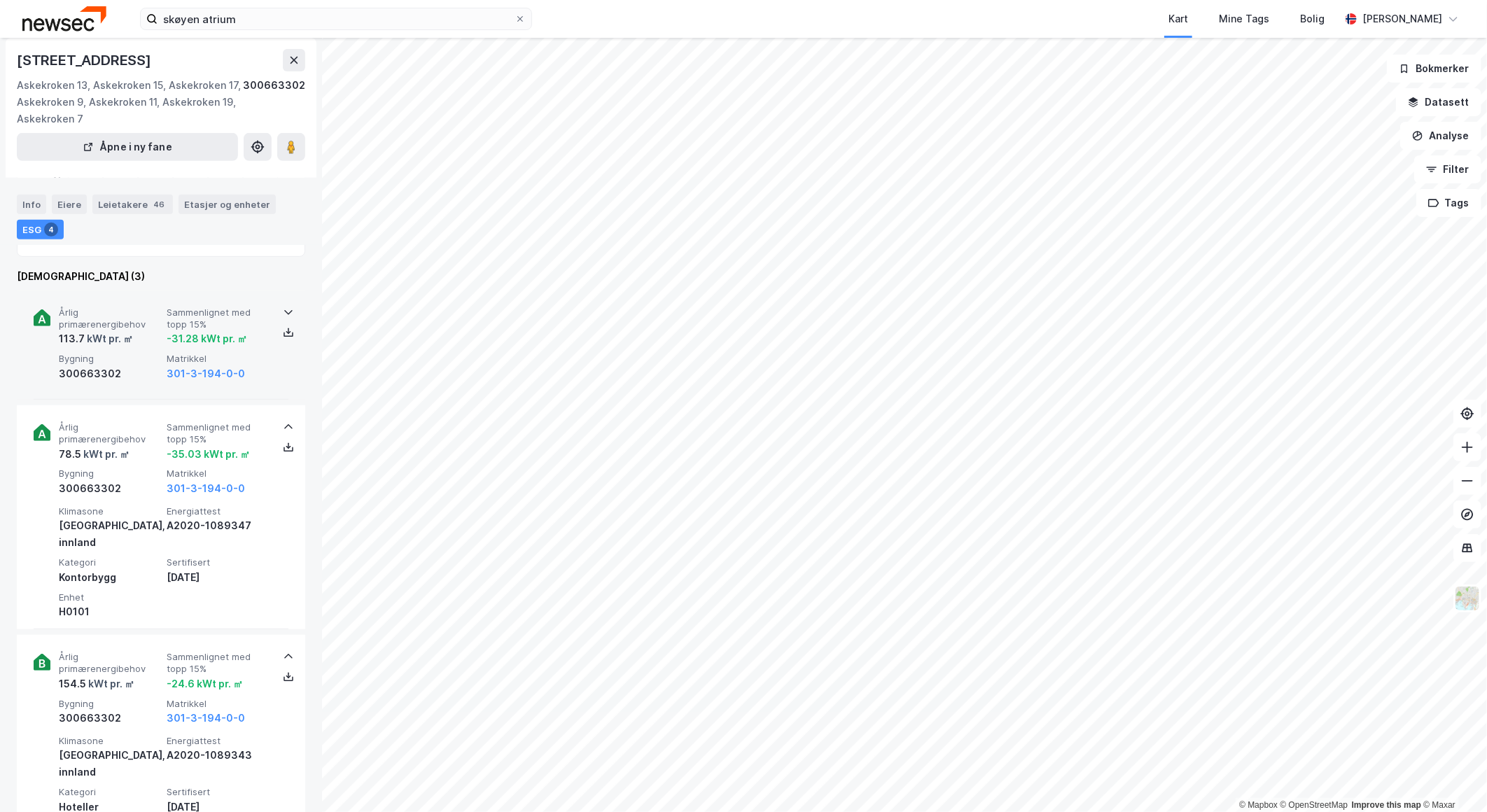
click at [136, 350] on div "Årlig primærenergibehov 113.7 kWt pr. ㎡ Sammenlignet med topp 15% -31.28 kWt pr…" at bounding box center [163, 344] width 210 height 76
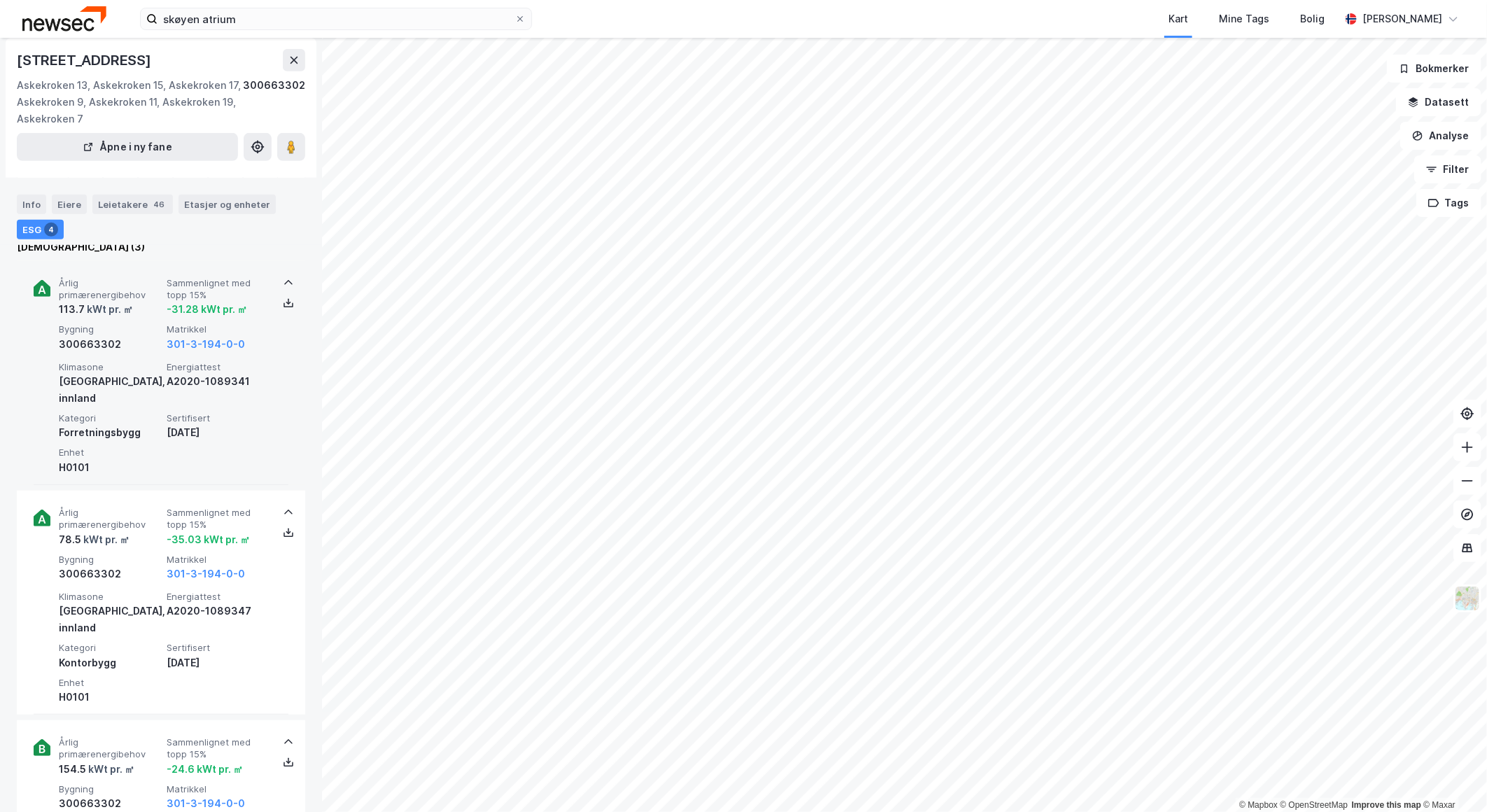
scroll to position [344, 0]
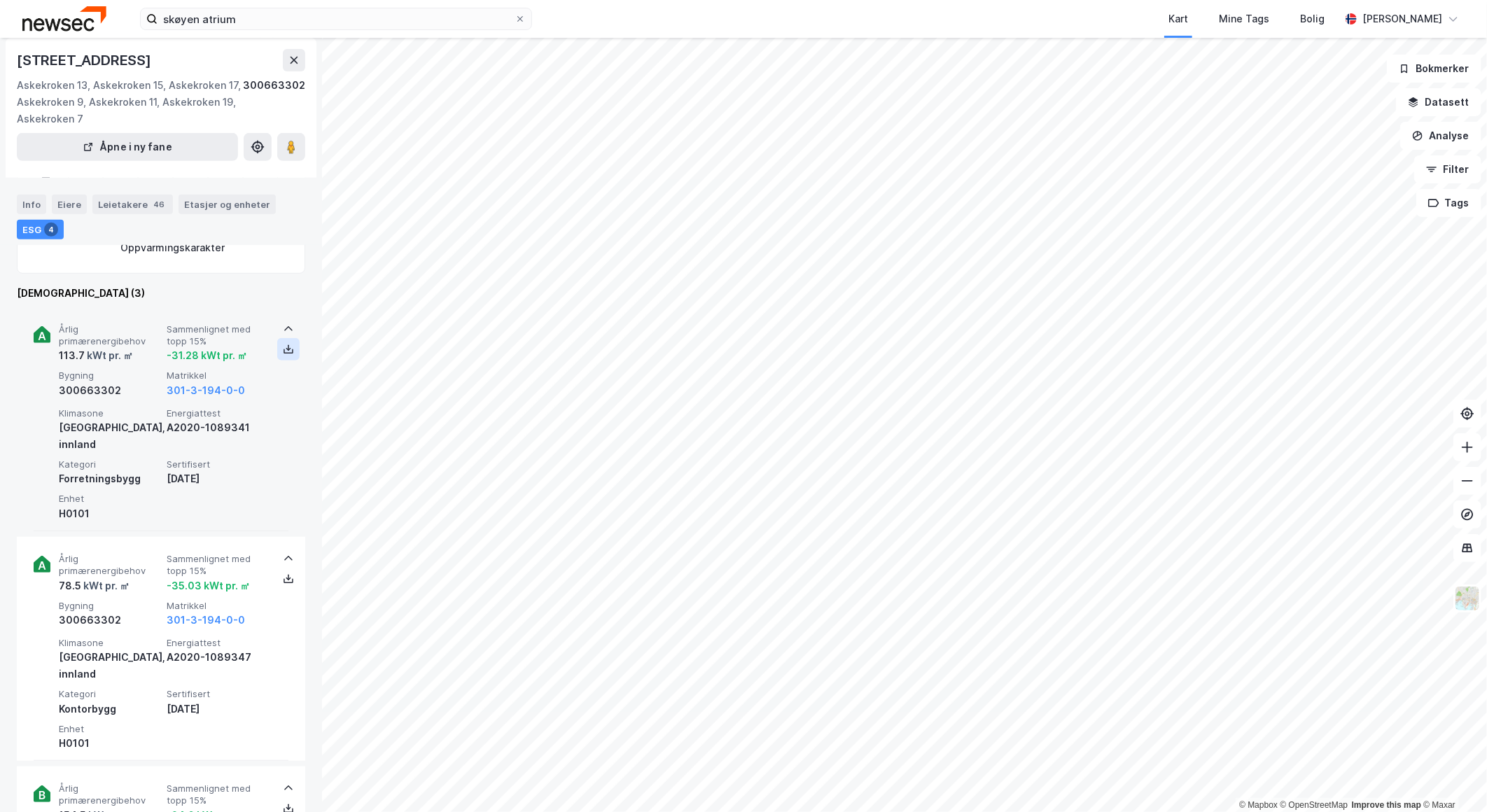
click at [282, 344] on icon at bounding box center [288, 349] width 11 height 11
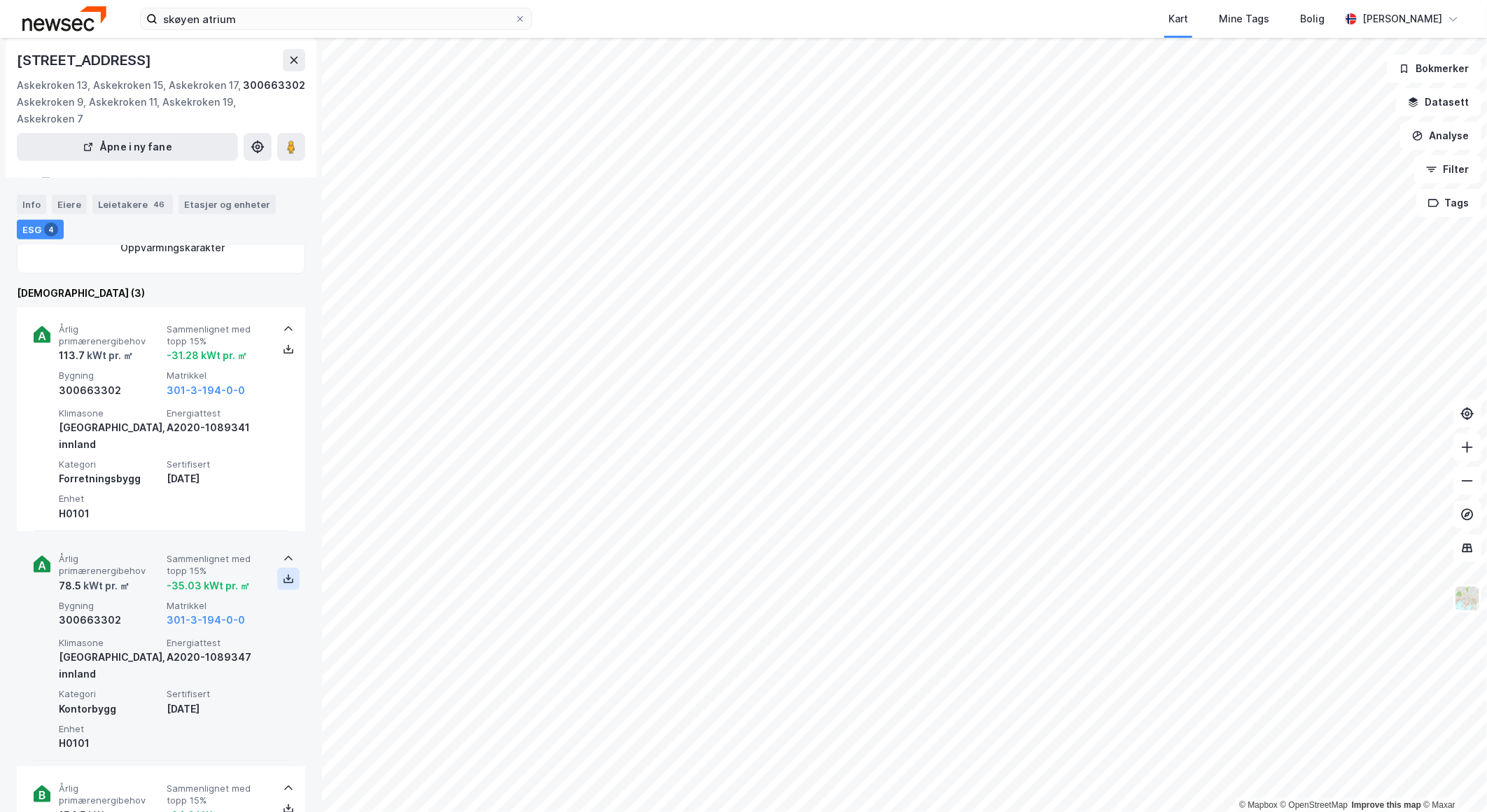
click at [282, 573] on icon at bounding box center [288, 578] width 11 height 11
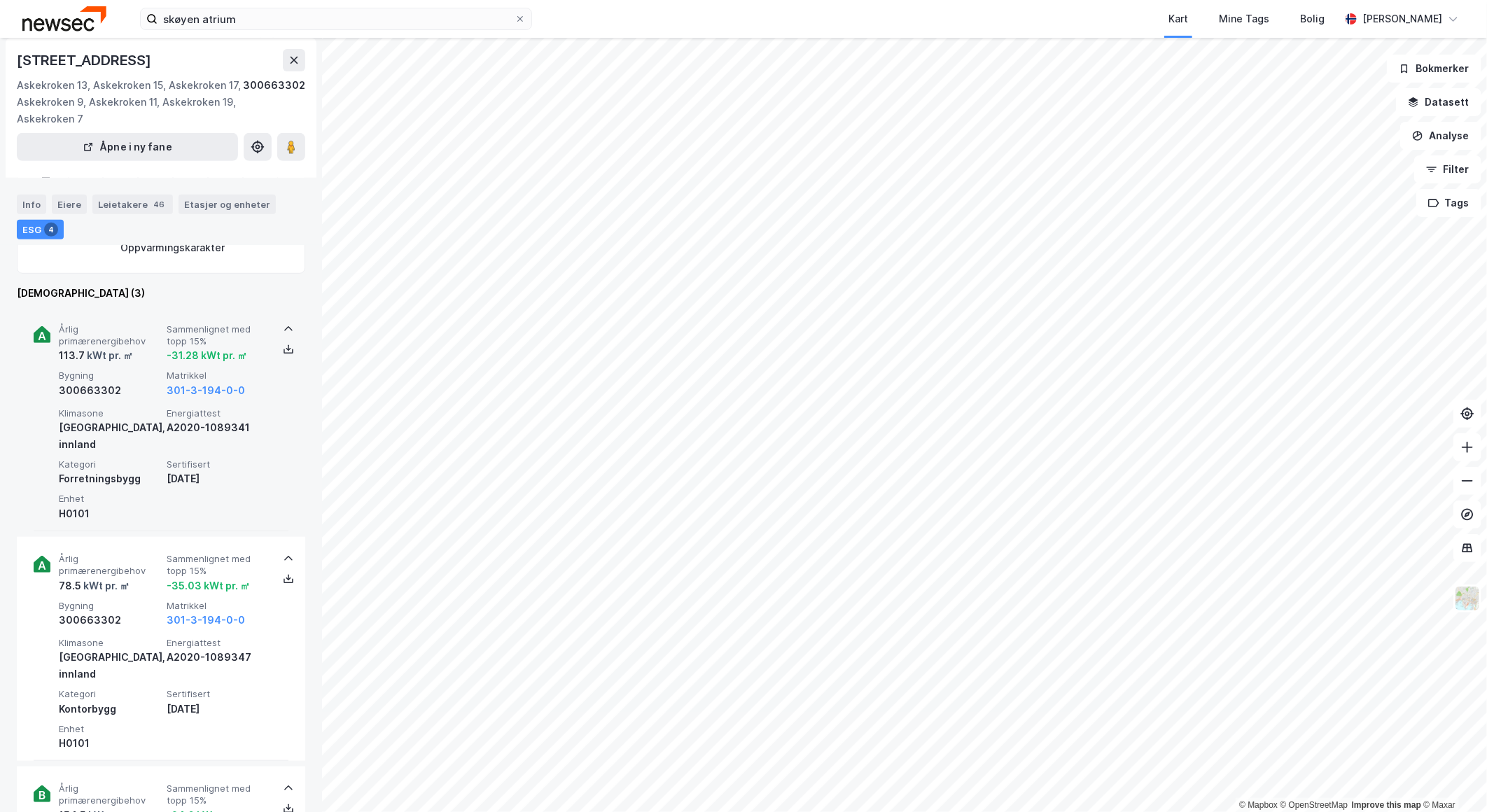
scroll to position [576, 0]
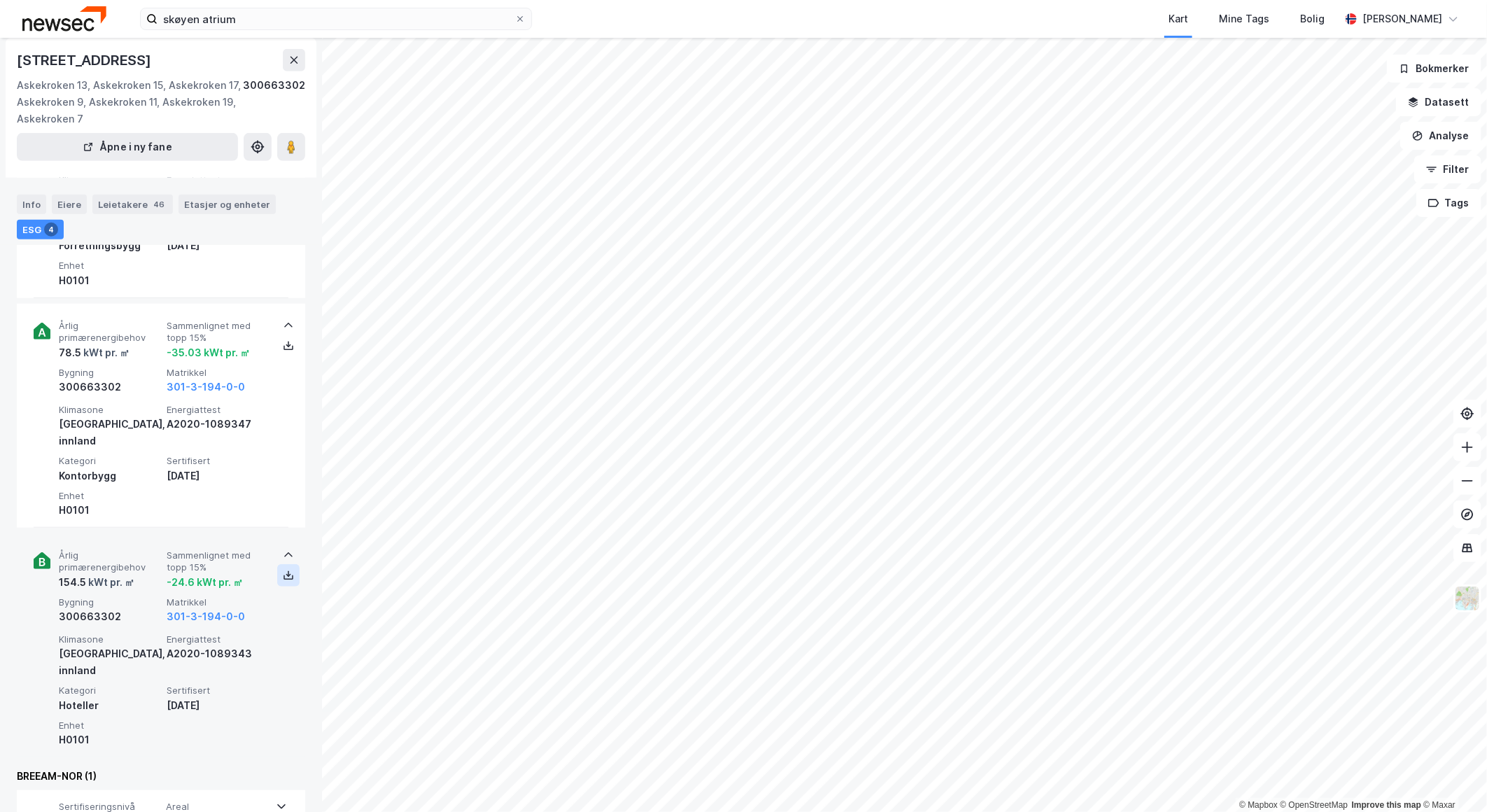
click at [282, 570] on icon at bounding box center [288, 575] width 11 height 11
